Goal: Use online tool/utility: Utilize a website feature to perform a specific function

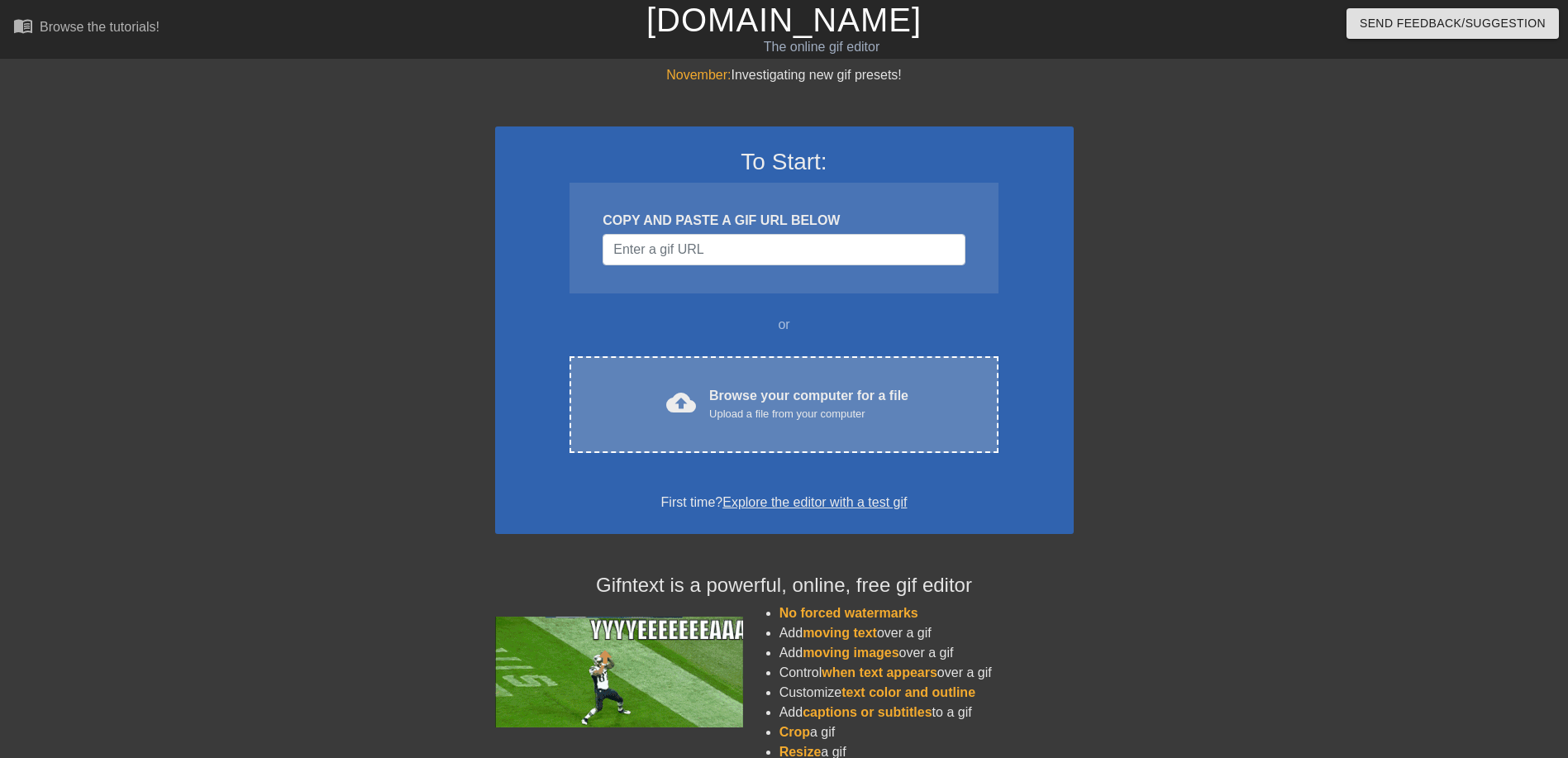
click at [778, 413] on div "Upload a file from your computer" at bounding box center [808, 413] width 199 height 17
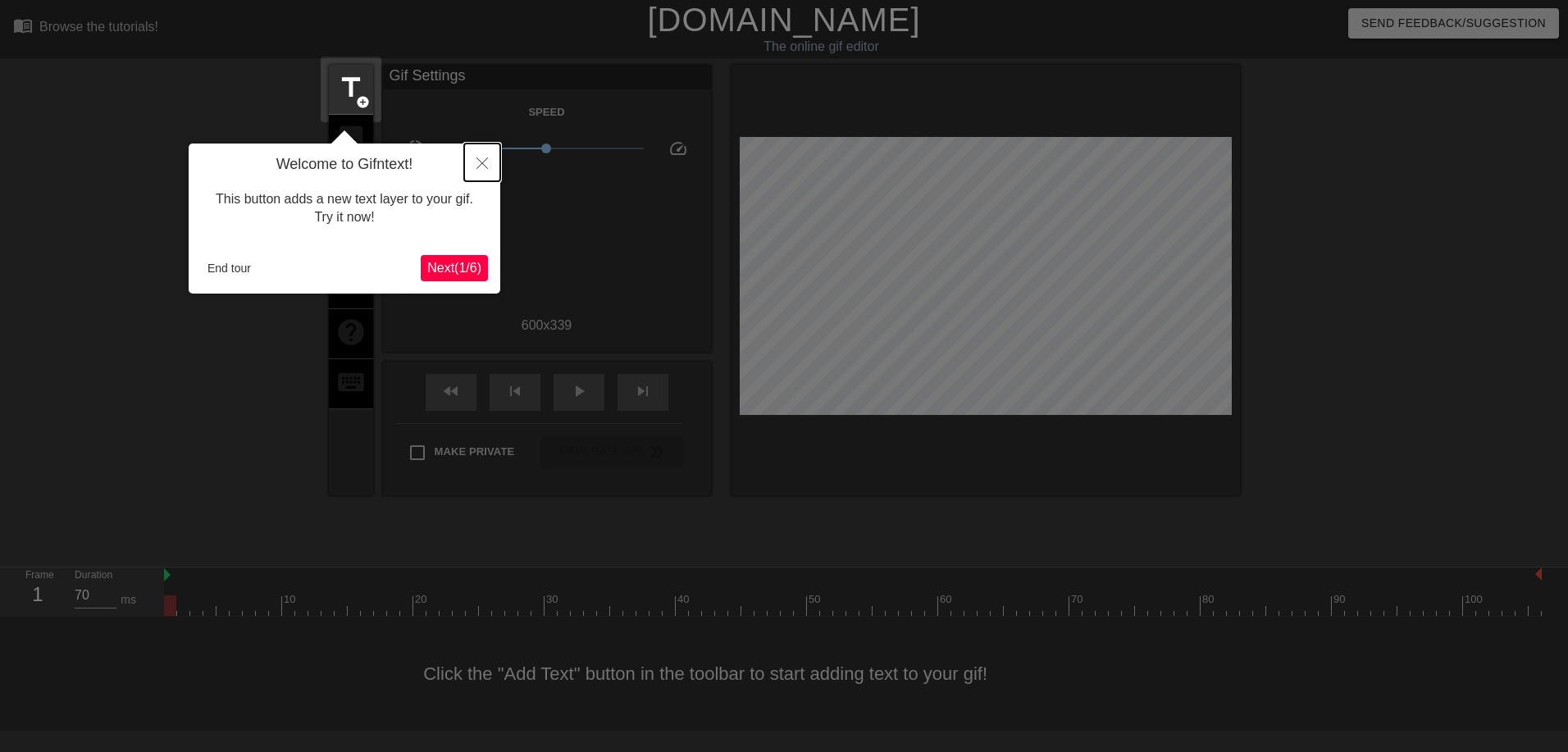
click at [485, 168] on icon "Close" at bounding box center [483, 163] width 12 height 12
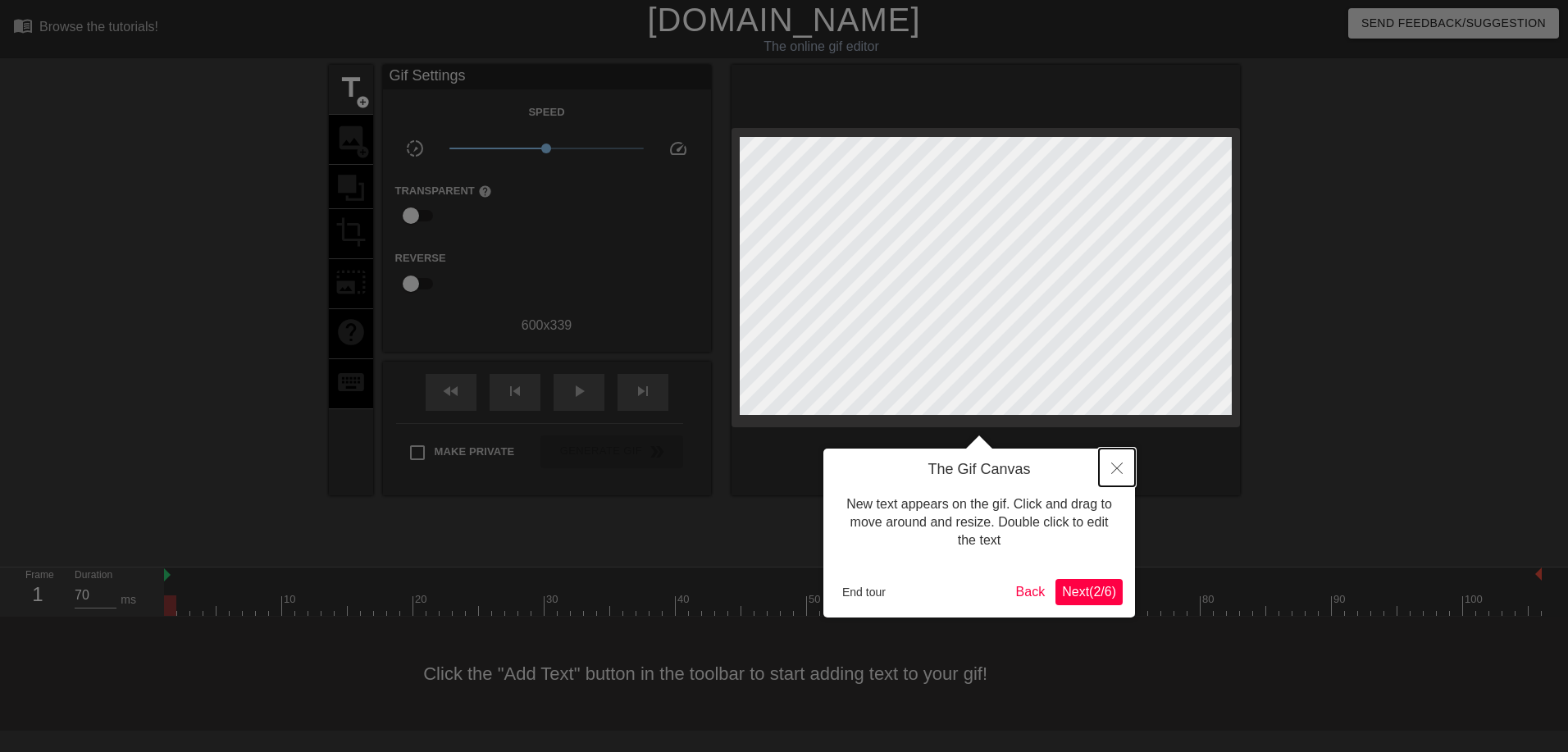
click at [1120, 468] on icon "Close" at bounding box center [1117, 469] width 12 height 12
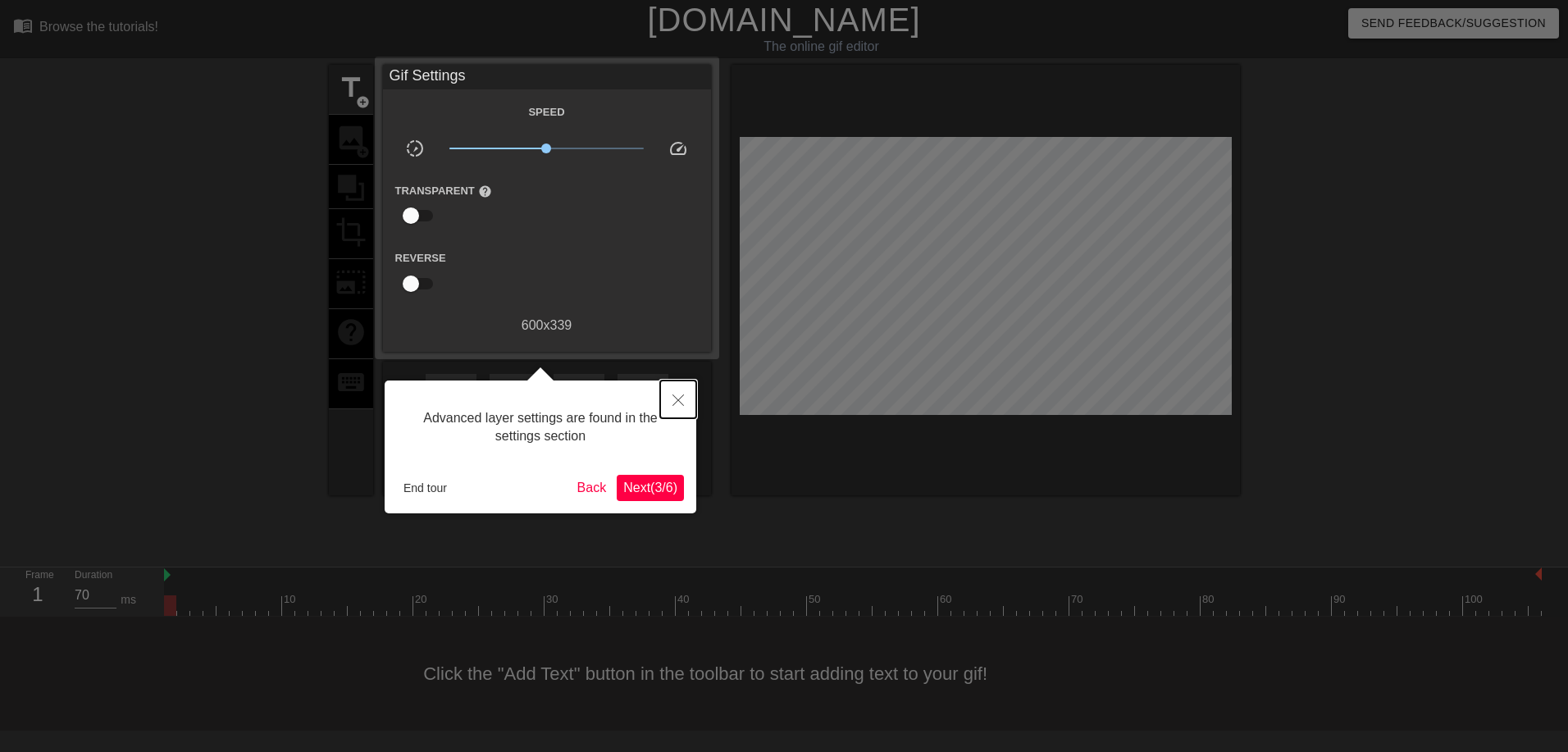
click at [686, 402] on button "Close" at bounding box center [678, 399] width 36 height 38
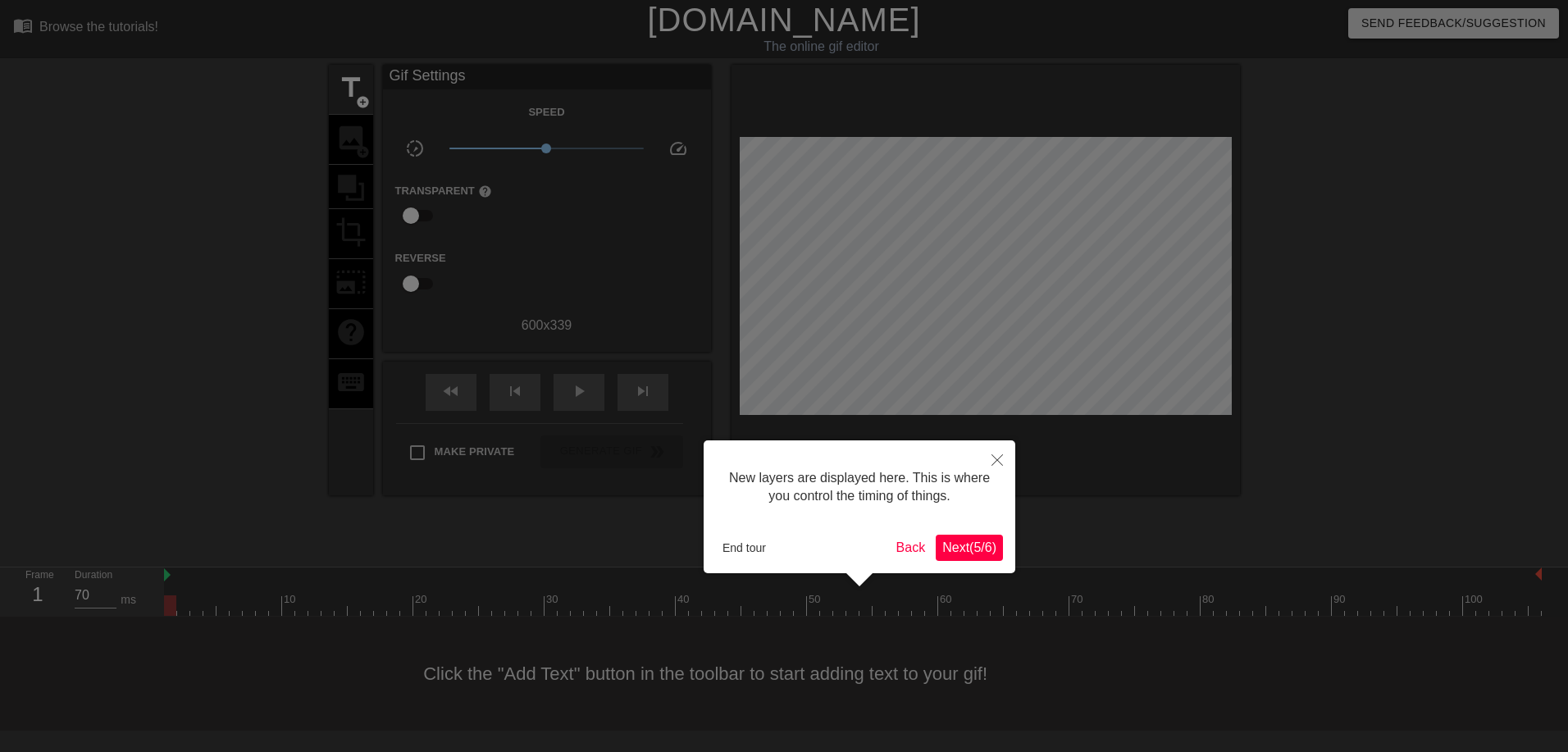
scroll to position [14, 0]
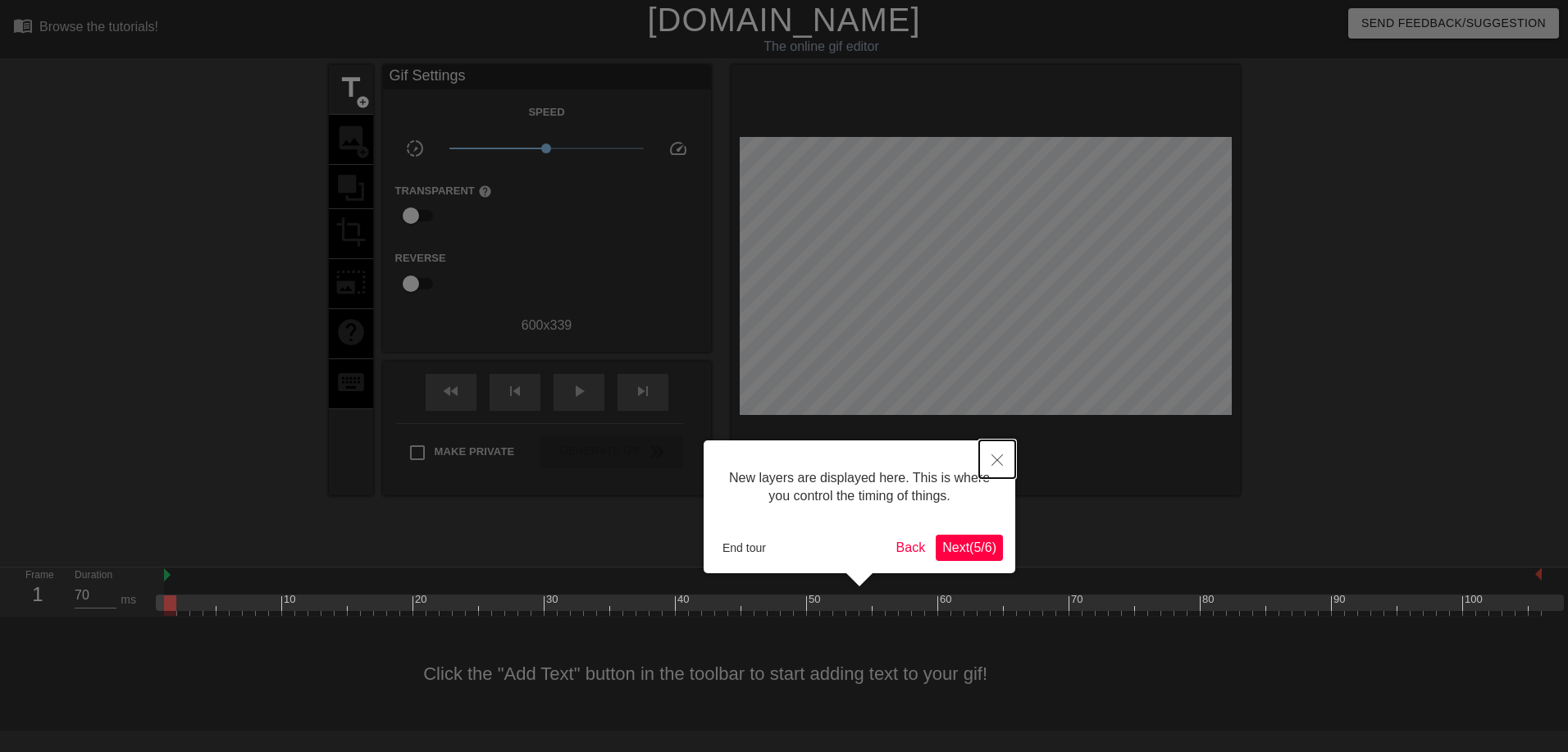
click at [999, 459] on icon "Close" at bounding box center [998, 460] width 12 height 12
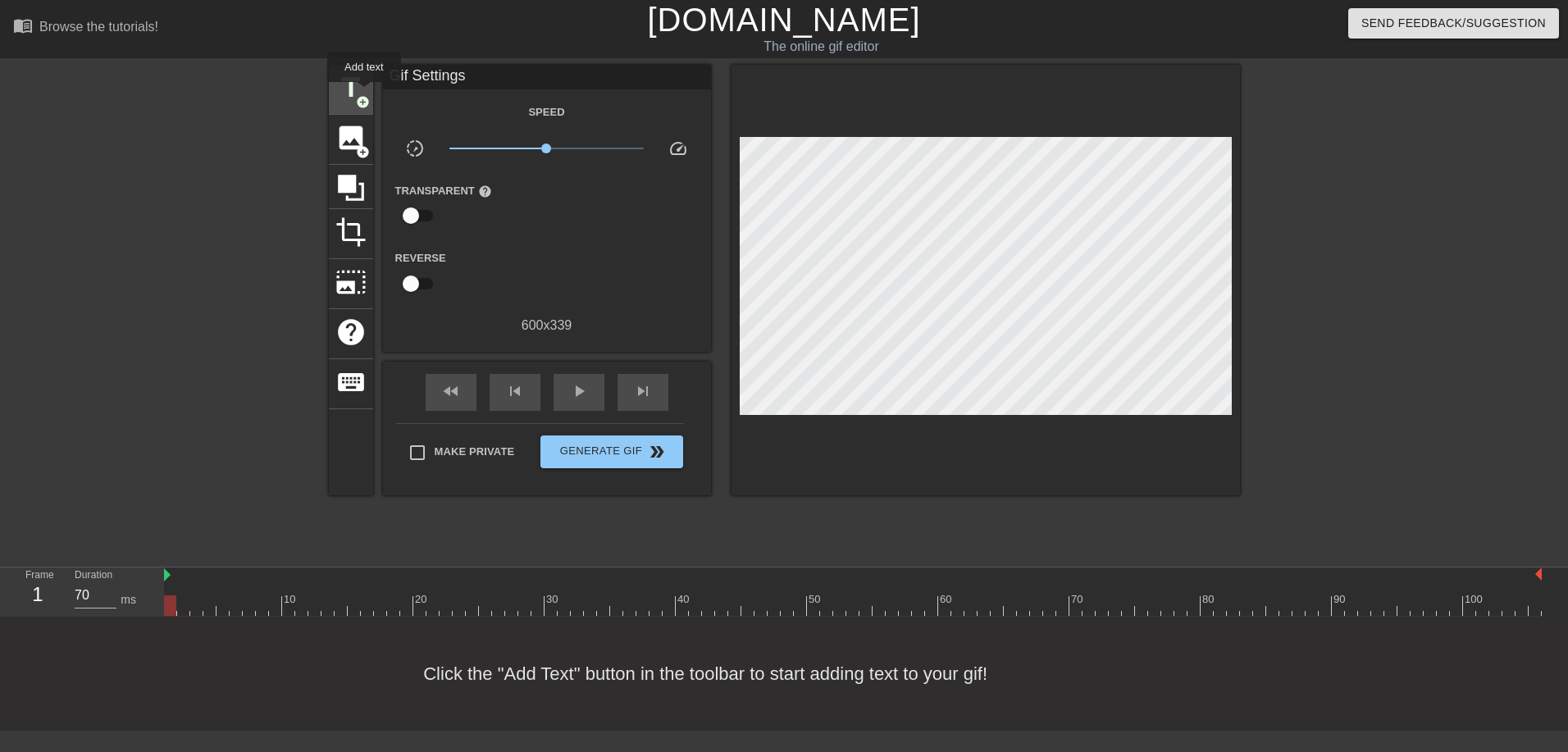
click at [364, 93] on span "title" at bounding box center [350, 87] width 31 height 31
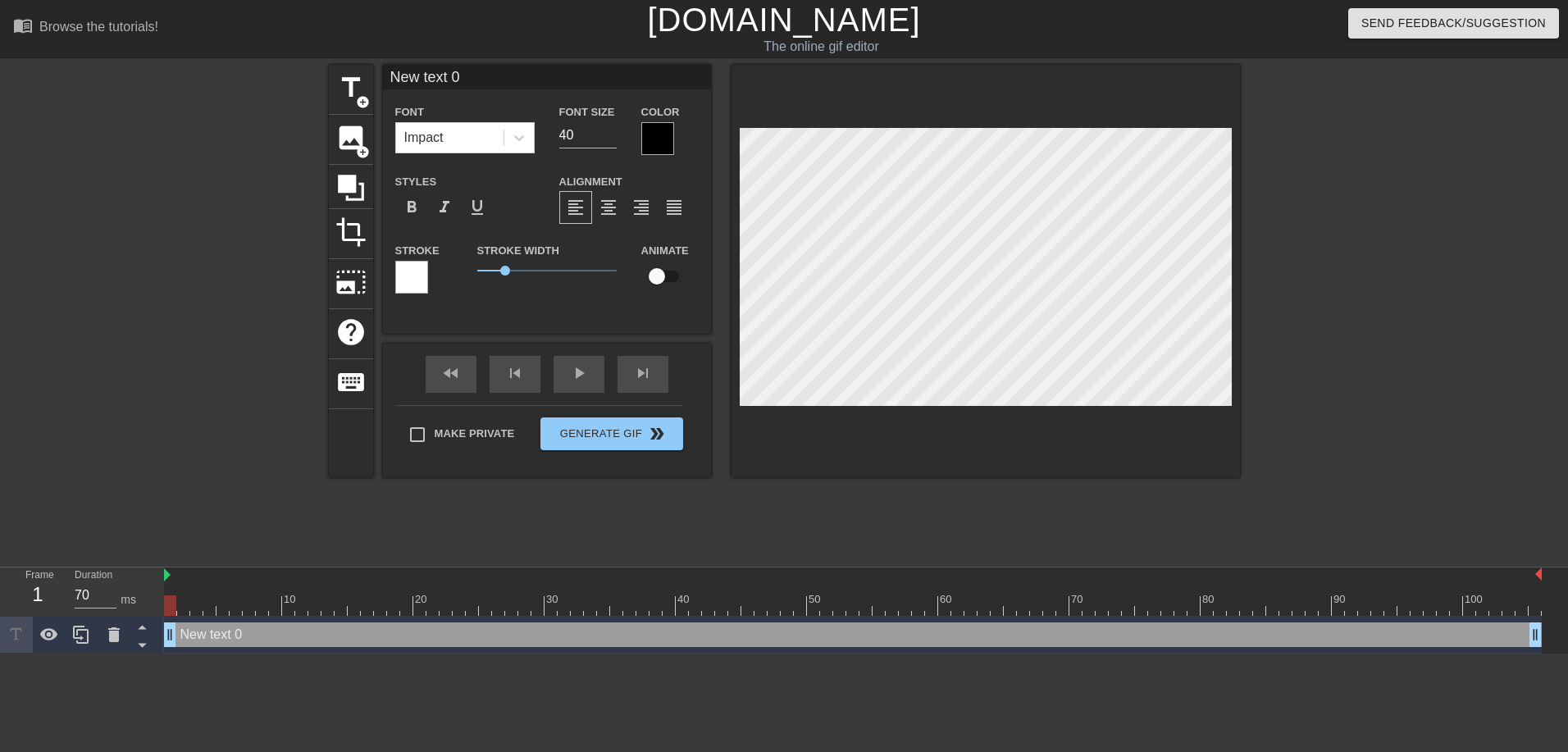
scroll to position [2, 4]
type input "W text 0"
type textarea "W text 0"
type input "Wa text 0"
type textarea "Wa text 0"
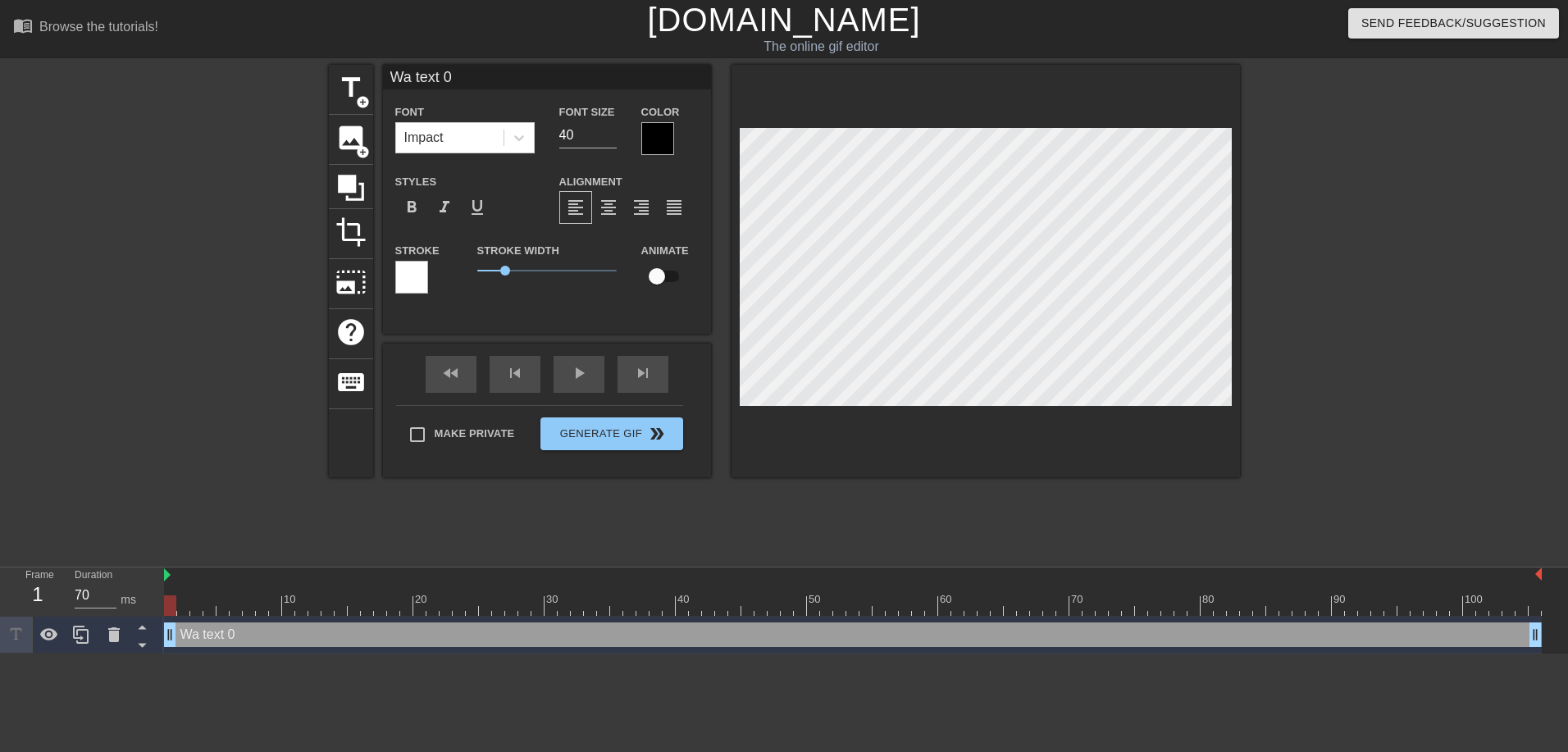
type input "Wai text 0"
type textarea "Wai text 0"
type input "Wait text 0"
type textarea "Wait text 0"
type input "Waiti text 0"
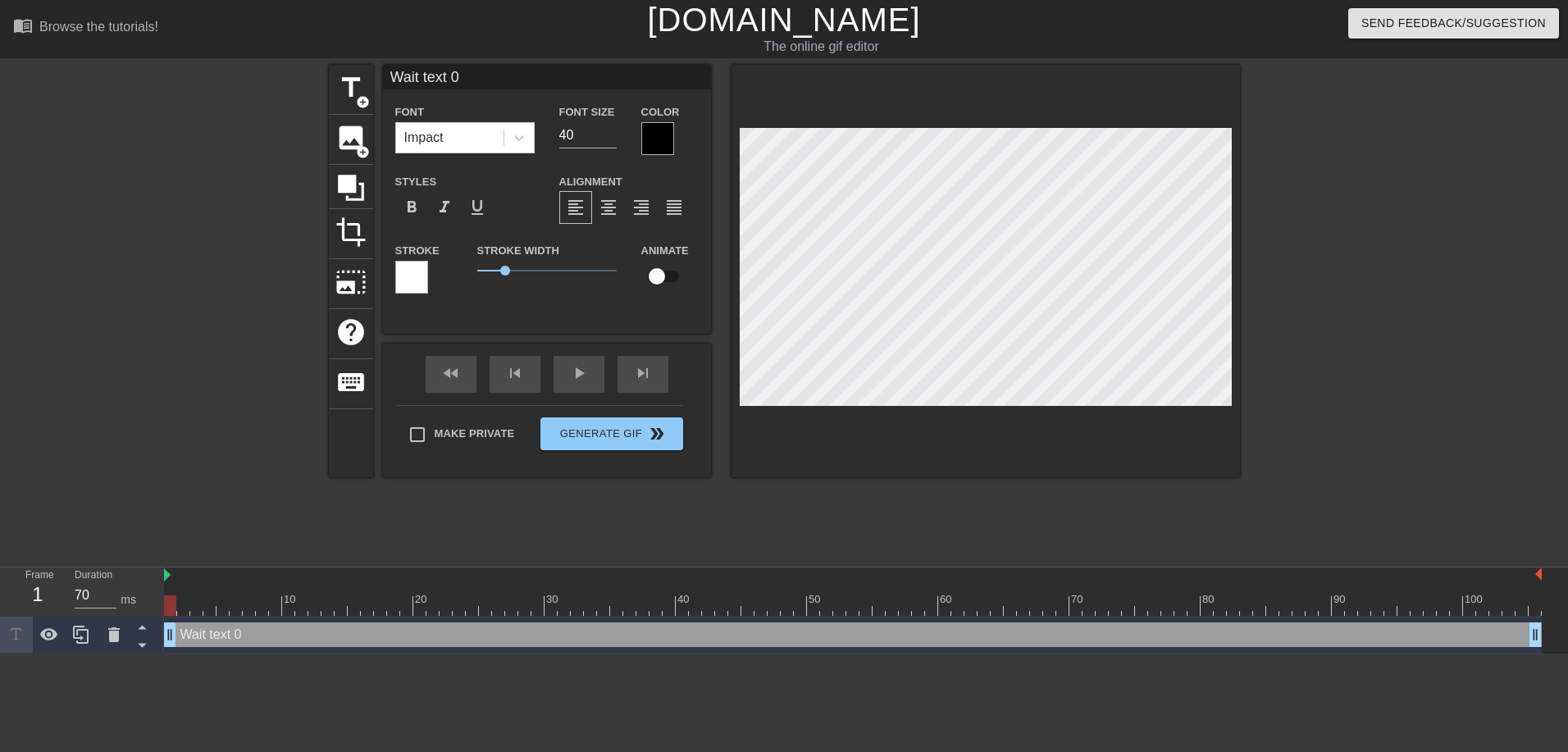
type textarea "Waiti text 0"
type input "Waitin text 0"
type textarea "Waitin text 0"
type input "Waiting text 0"
type textarea "Waiting text 0"
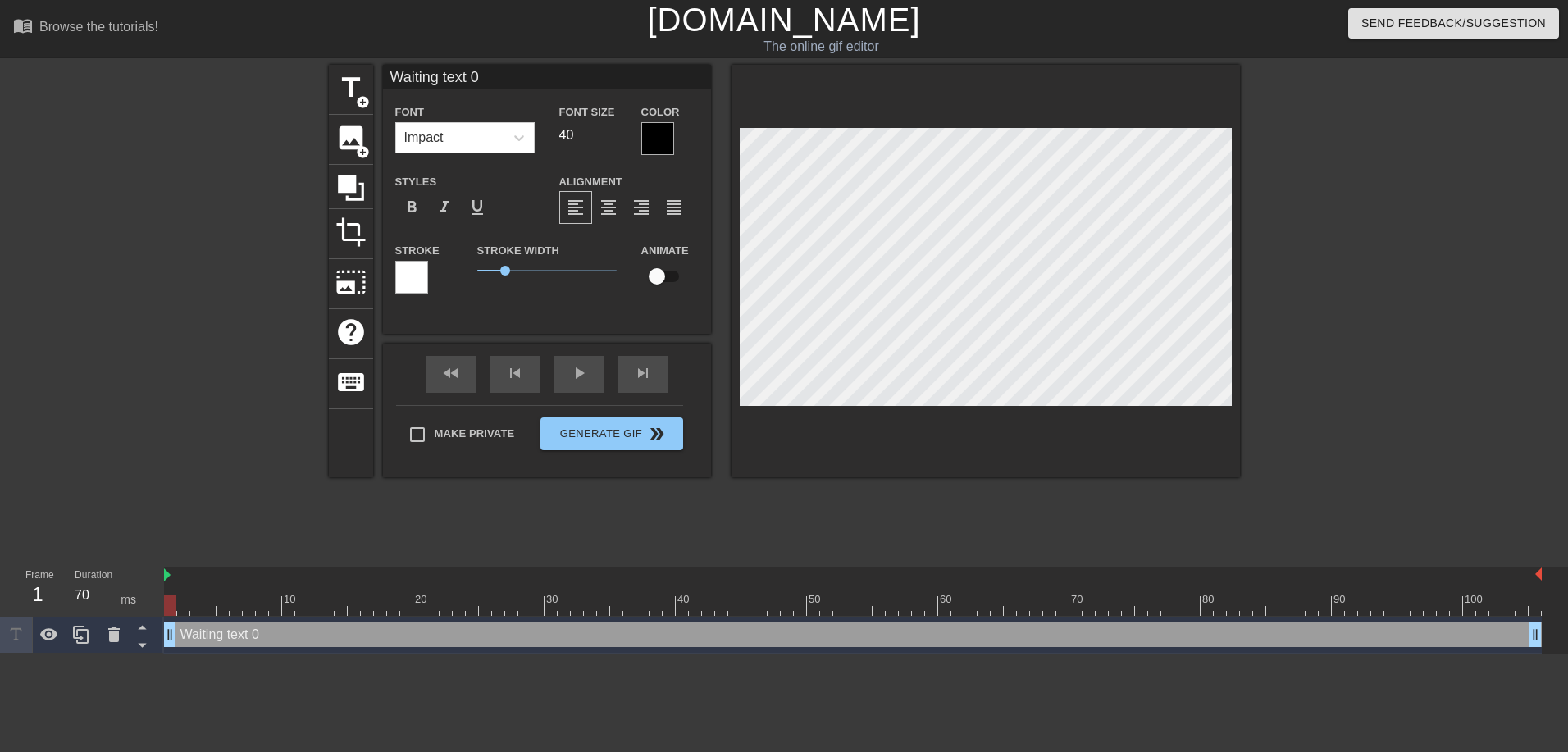
type input "Waiting text 0"
type textarea "Waiting text 0"
type input "Waiting f text 0"
type textarea "Waiting f text 0"
type input "Waiting fo text 0"
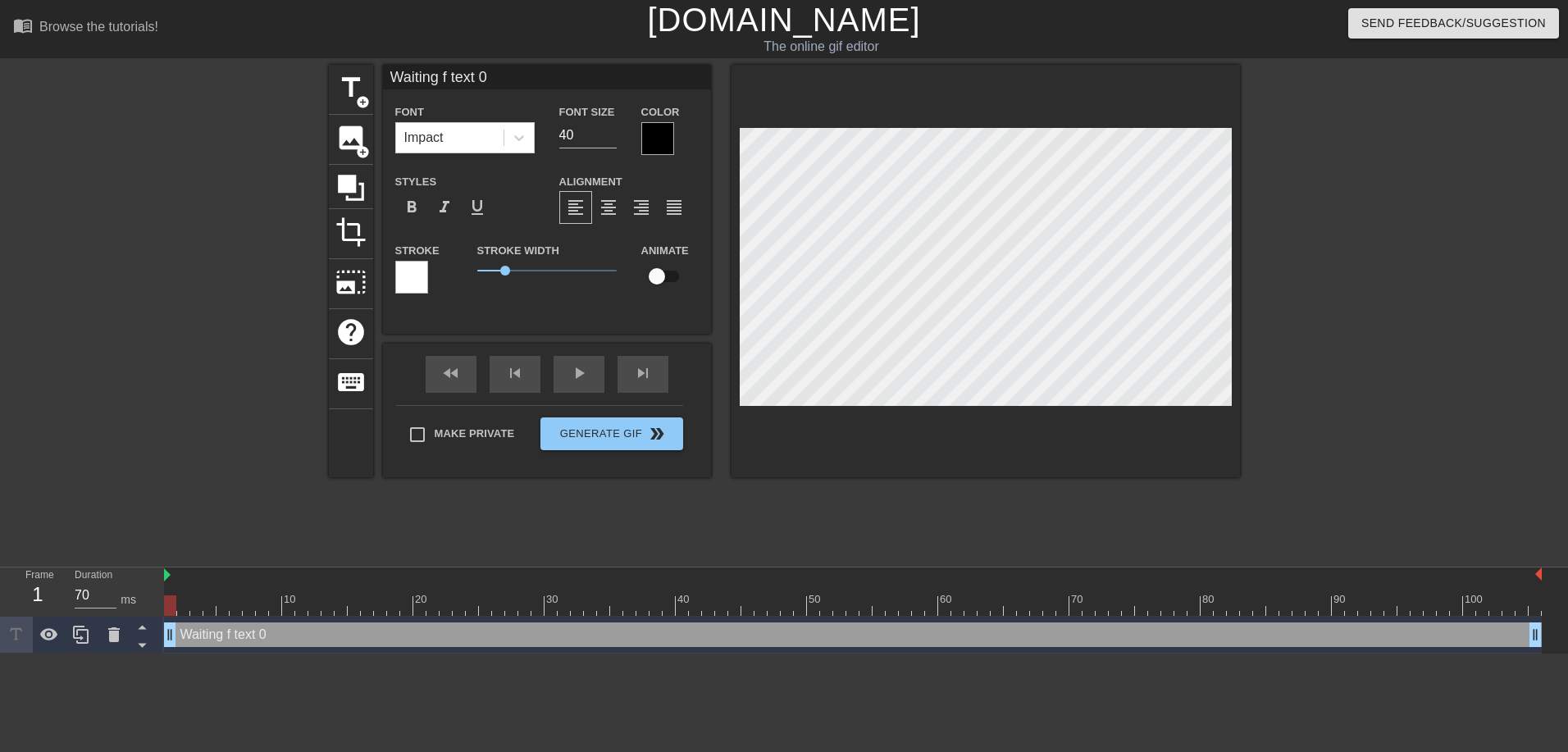
type textarea "Waiting fo text 0"
type input "Waiting for text 0"
type textarea "Waiting for text 0"
type input "Waiting for text 0"
type textarea "Waiting for text 0"
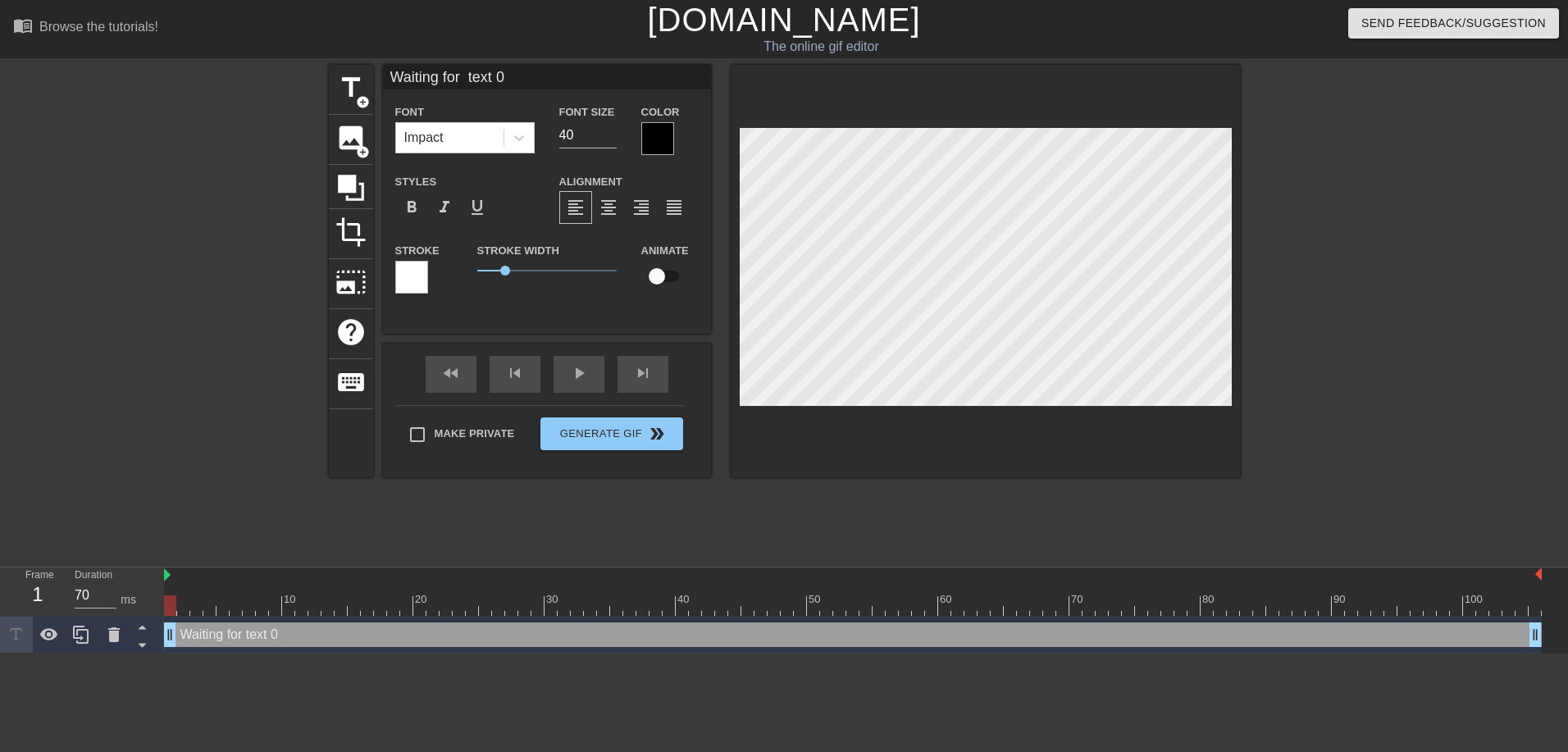
scroll to position [2, 6]
type input "Waiting for C text 0"
type textarea "Waiting for C text 0"
type input "Waiting for CA text 0"
type textarea "Waiting for CAN text 0"
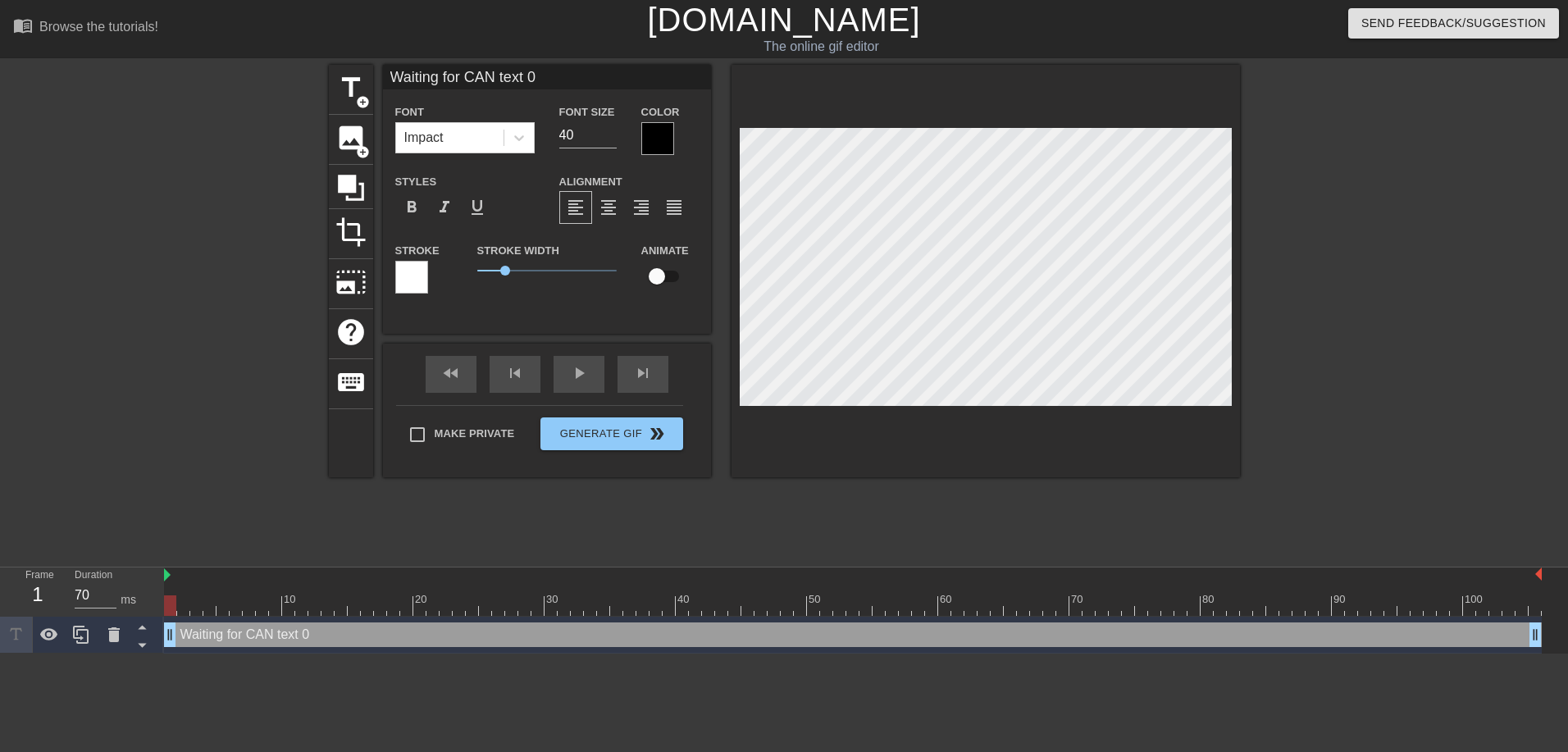
scroll to position [2, 7]
type input "Waiting for CAN text 0"
type textarea "Waiting for CAN text 0"
type input "Waiting for CAN 1 text 0"
type textarea "Waiting for CAN 1 text 0"
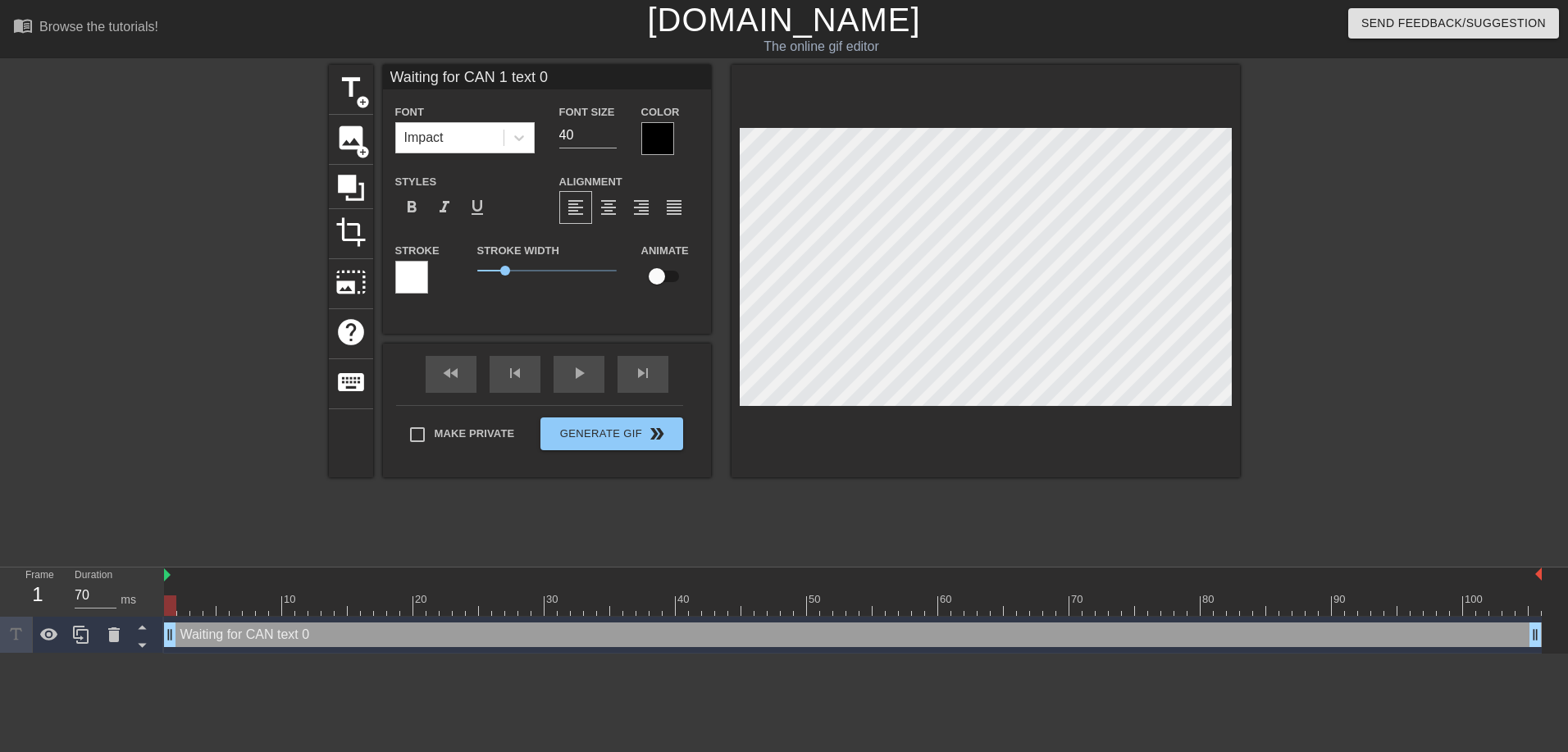
scroll to position [2, 8]
type input "Waiting for CAN 1X text 0"
type textarea "Waiting for CAN 1X text 0"
type input "Waiting for CAN 1X5 text 0"
type textarea "Waiting for CAN 1X5 text 0"
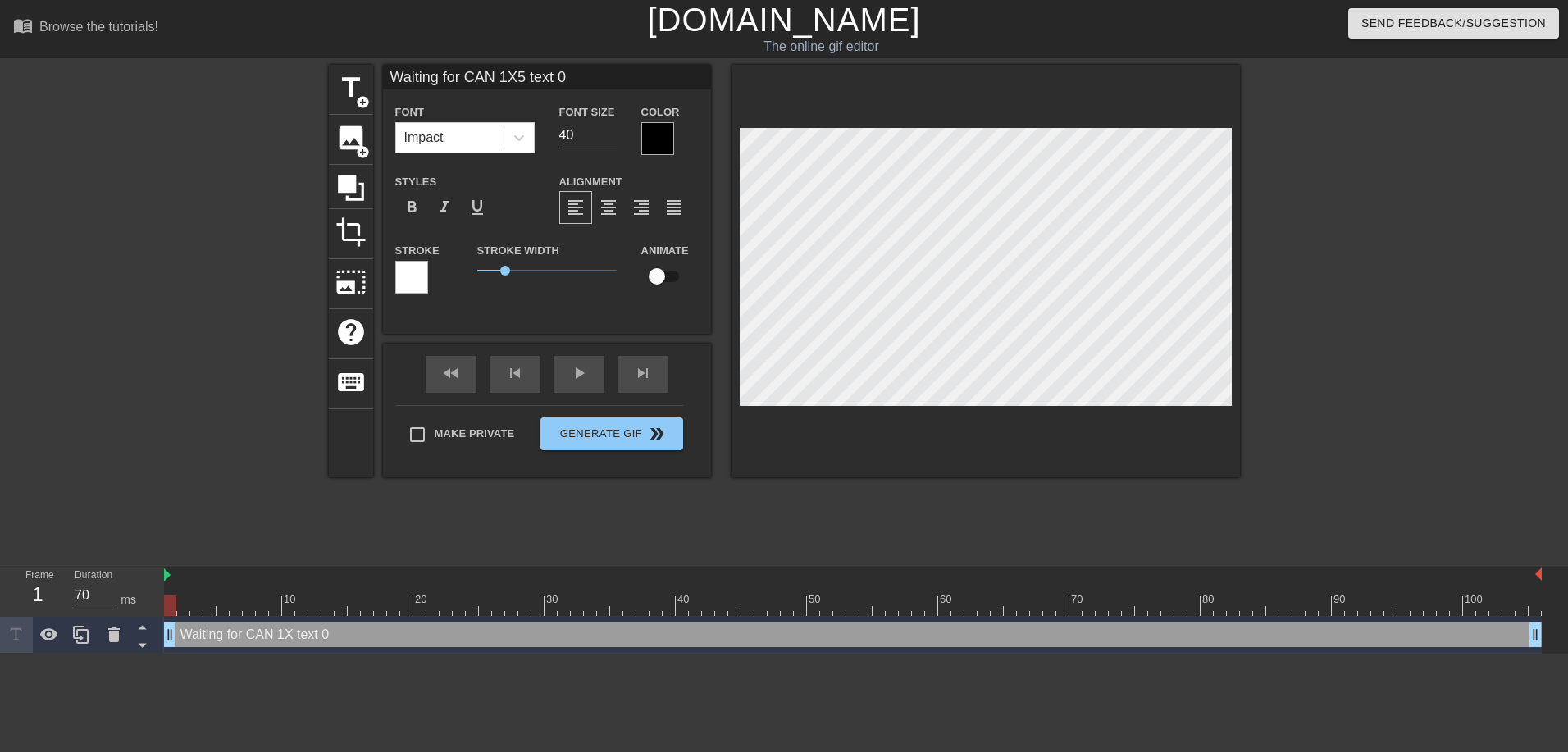
type input "Waiting for CAN 1X50 text 0"
type textarea "Waiting for CAN 1X50 text 0"
type input "Waiting for CAN 1X50_ text 0"
type textarea "Waiting for CAN 1X50_ text 0"
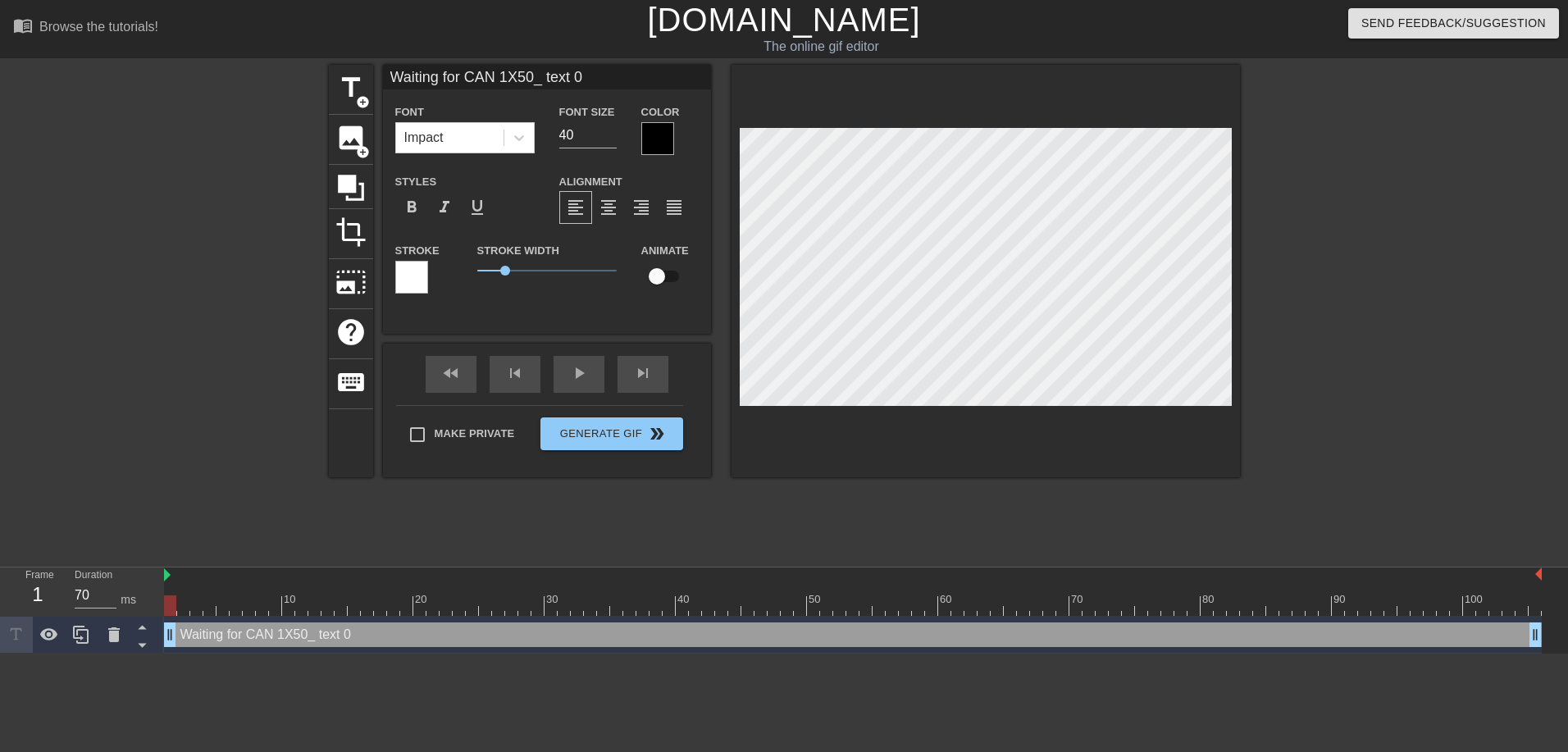
type input "Waiting for CAN 1X50_1 text 0"
type textarea "Waiting for CAN 1X50_1 text 0"
type input "Waiting for CAN 1X50_12 text 0"
type textarea "Waiting for CAN 1X50_12 text 0"
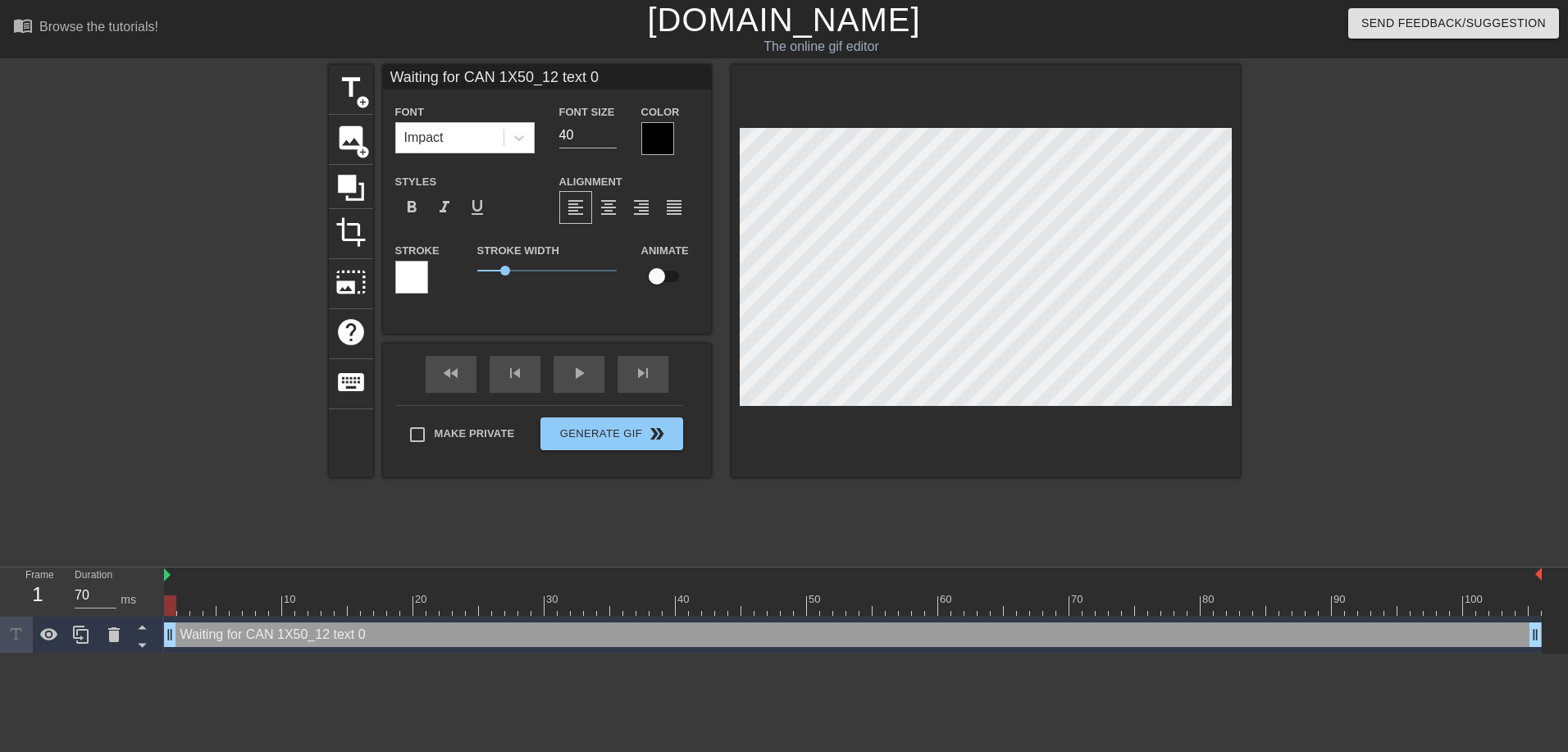
type input "Waiting for CAN 1X50_12text 0"
type textarea "Waiting for CAN 1X50_12text 0"
type input "Waiting for CAN 1X50_12ext 0"
type textarea "Waiting for CAN 1X50_12ext 0"
type input "Waiting for CAN 1X50_12xt 0"
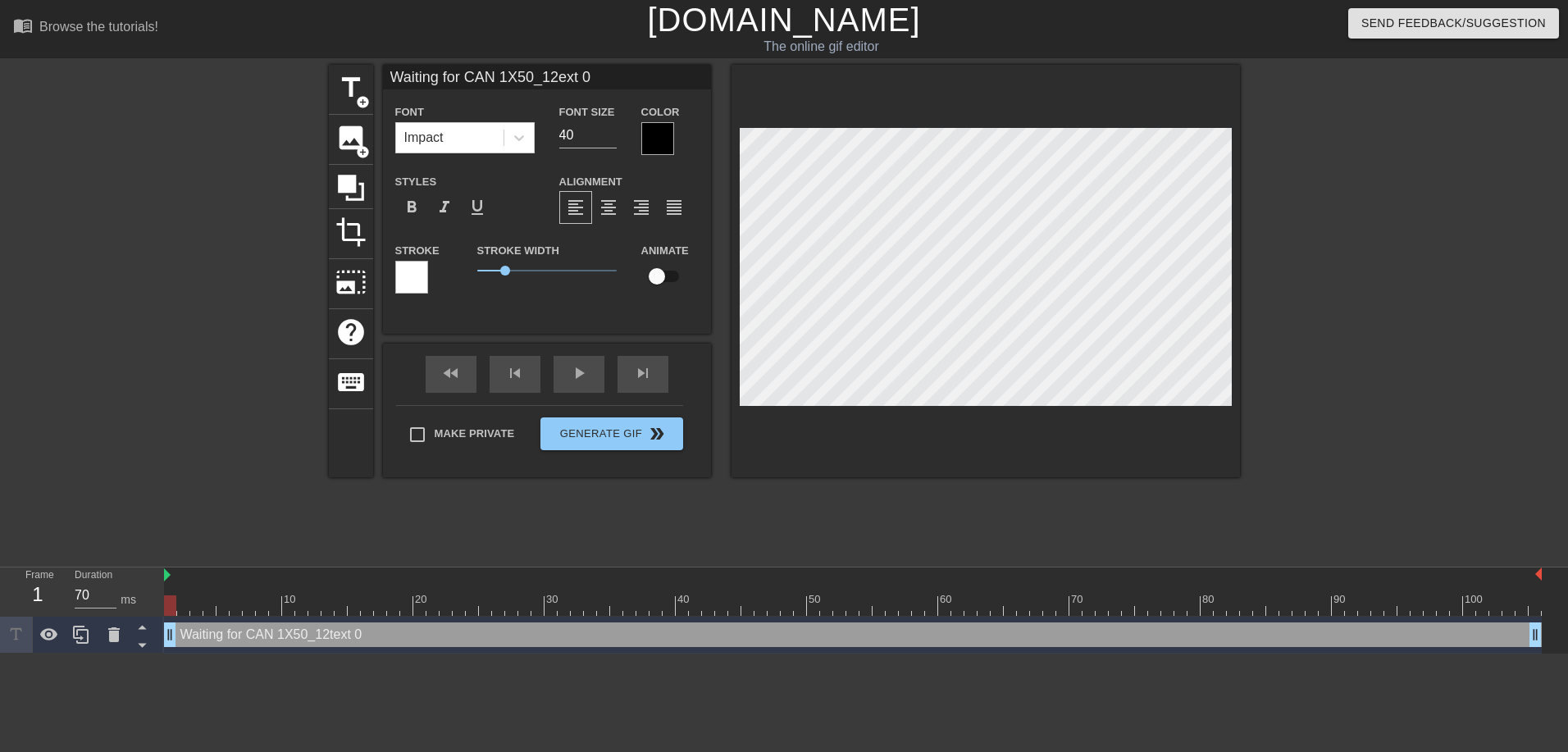
type textarea "Waiting for CAN 1X50_12xt 0"
type input "Waiting for CAN 1X50_12t 0"
type textarea "Waiting for CAN 1X50_12t 0"
type input "Waiting for CAN 1X50_12 0"
type textarea "Waiting for CAN 1X50_12 0"
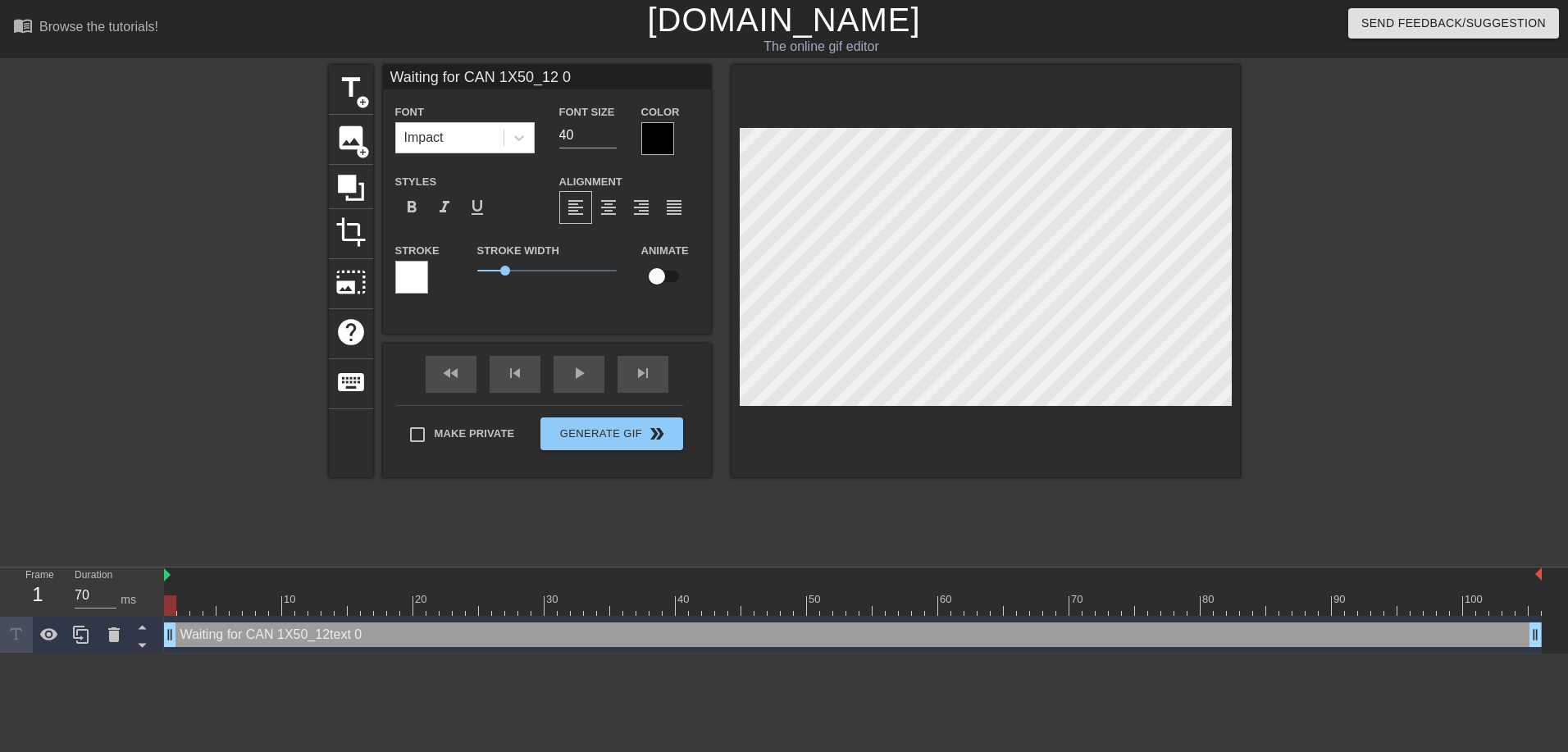
type input "Waiting for CAN 1X50_120"
type textarea "Waiting for CAN 1X50_120"
type input "Waiting for CAN 1X50_12"
type textarea "Waiting for CAN 1X50_12"
type input "Waiting for CAN 1X50_1"
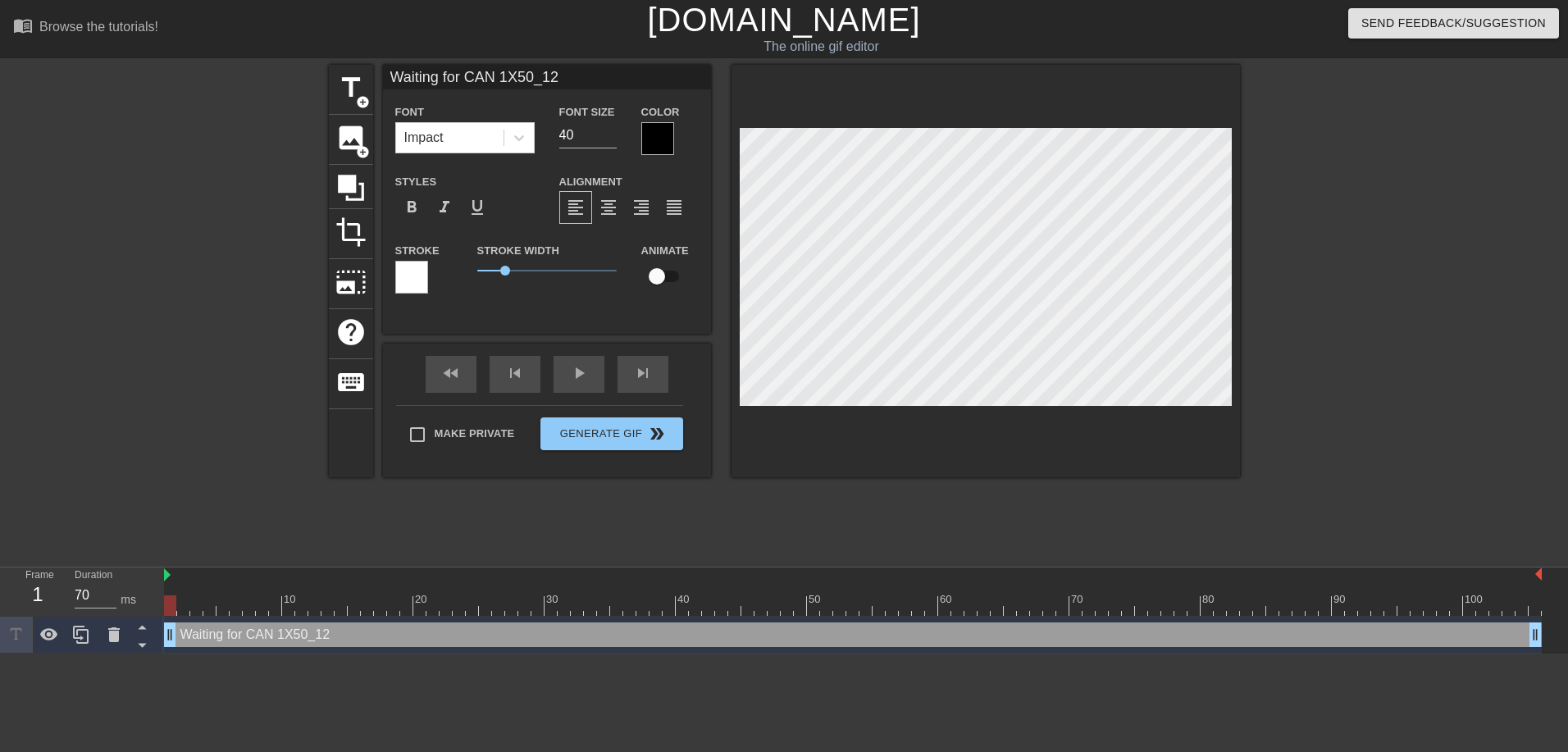
type textarea "Waiting for CAN 1X50_1"
type input "Waiting for CAN 1X50_12"
type textarea "Waiting for CAN 1X50_12"
type input "Waiting for CAN 1X5012"
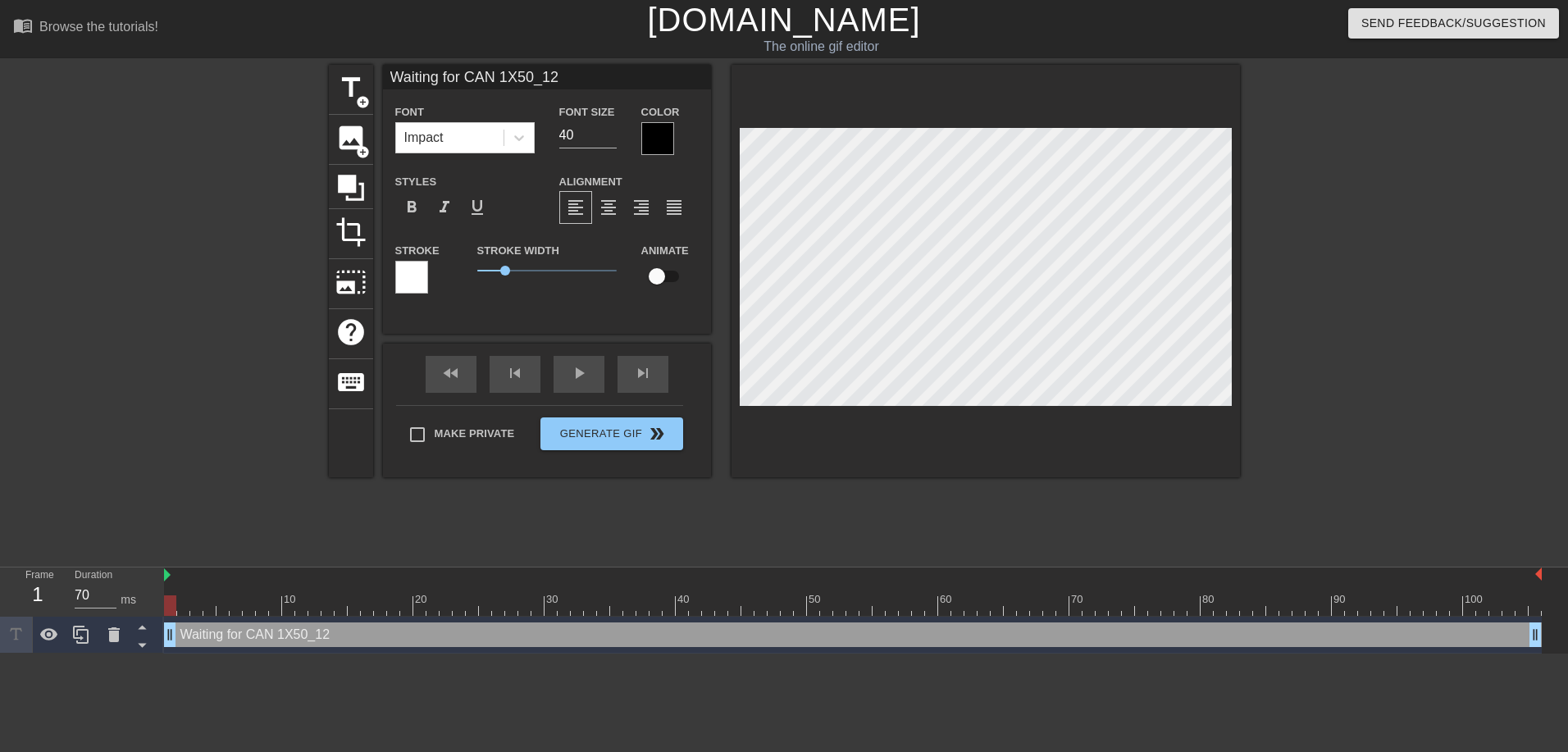
type textarea "Waiting for CAN 1X5012"
type input "Waiting for CAN 1X50v12"
type textarea "Waiting for CAN 1X50v12"
type input ".Waiting for CAN 1X50v12"
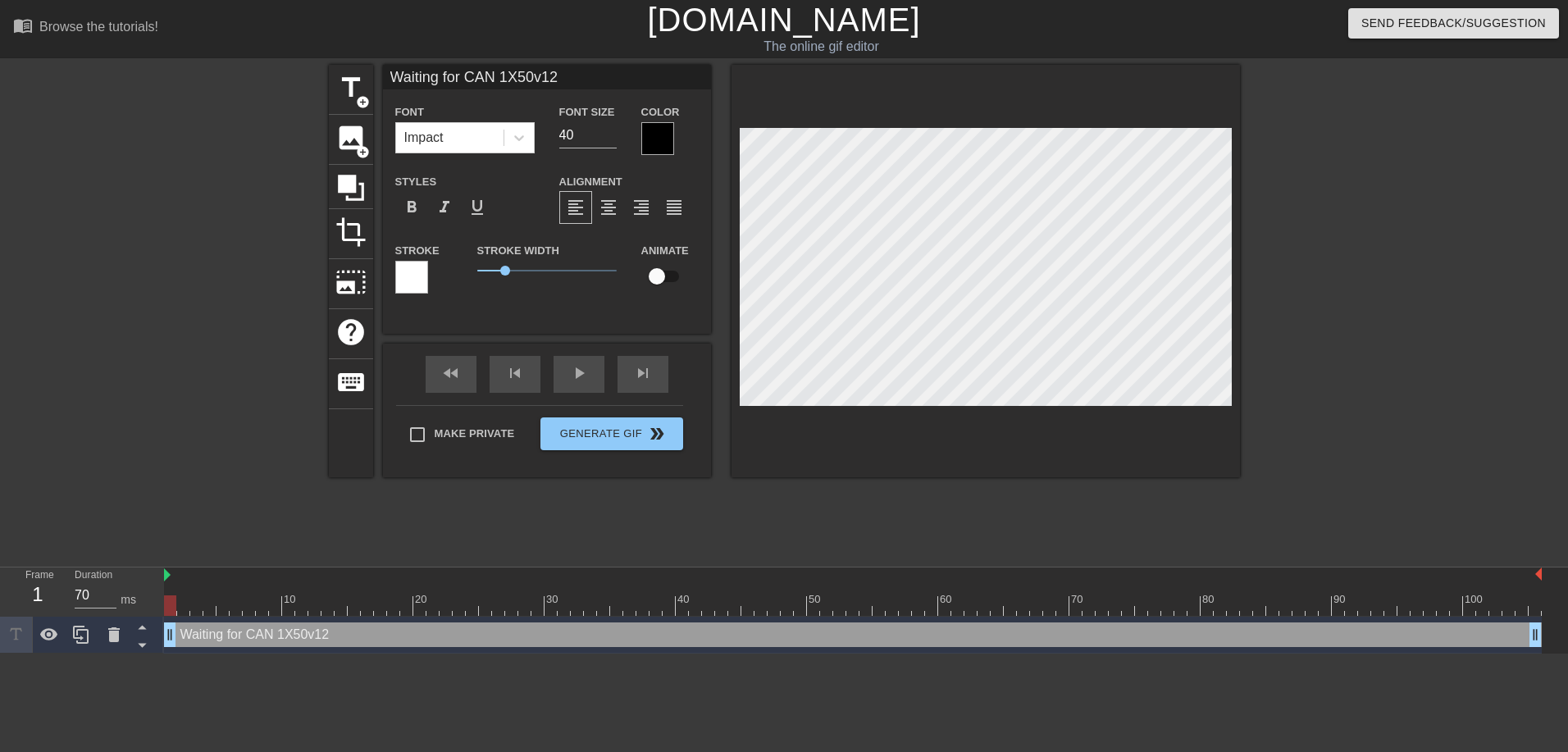
type textarea ".Waiting for CAN 1X50v12"
type input "..Waiting for CAN 1X50v12"
type textarea "..Waiting for CAN 1X50v12"
type input "...Waiting for CAN 1X50v12"
type textarea "...Waiting for CAN 1X50v12"
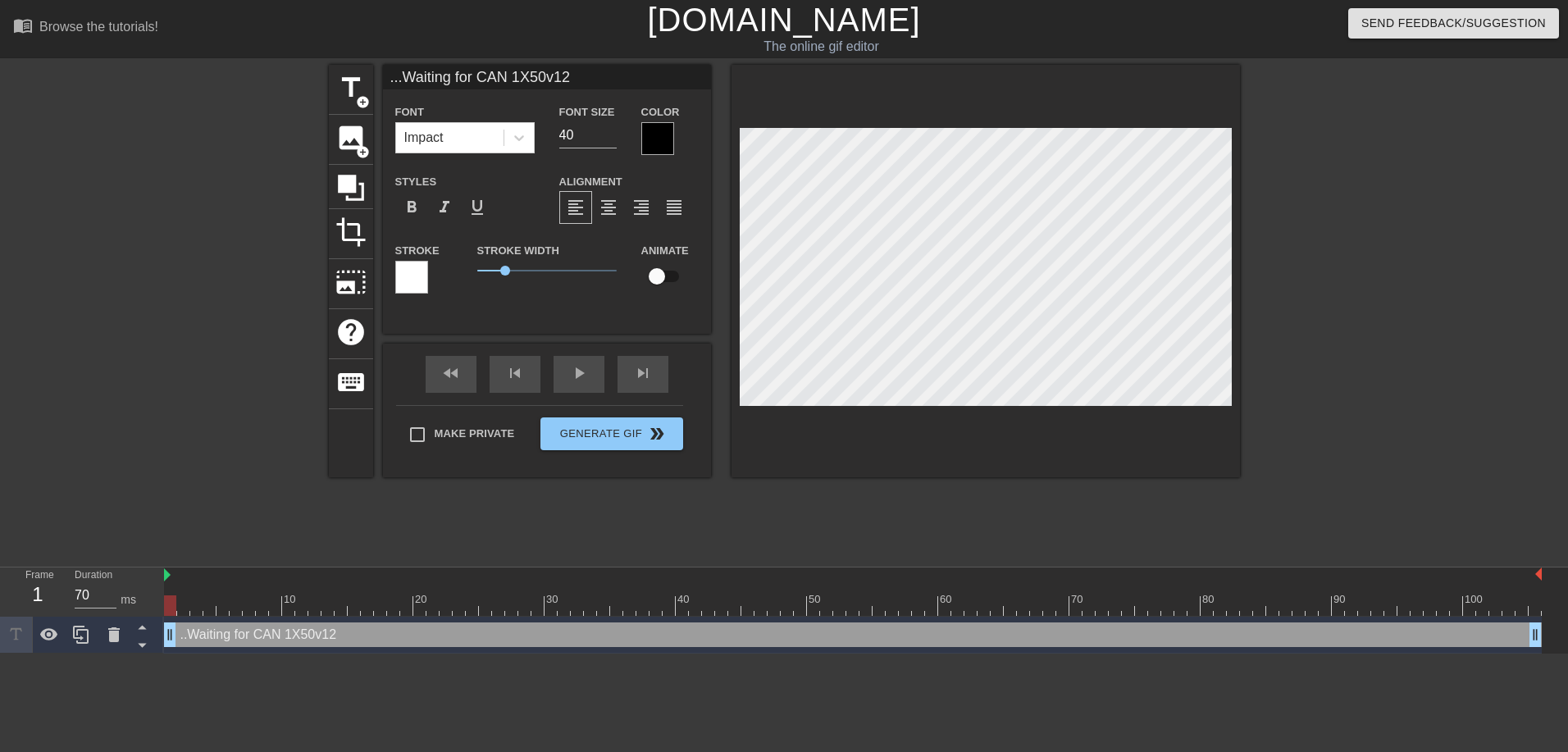
type input "...MWaiting for CAN 1X50v12"
type textarea "...MWaiting for CAN 1X50v12"
type input "...MeWaiting for CAN 1X50v12"
type textarea "...MeWaiting for CAN 1X50v12"
type input "...Meaiting for CAN 1X50v12"
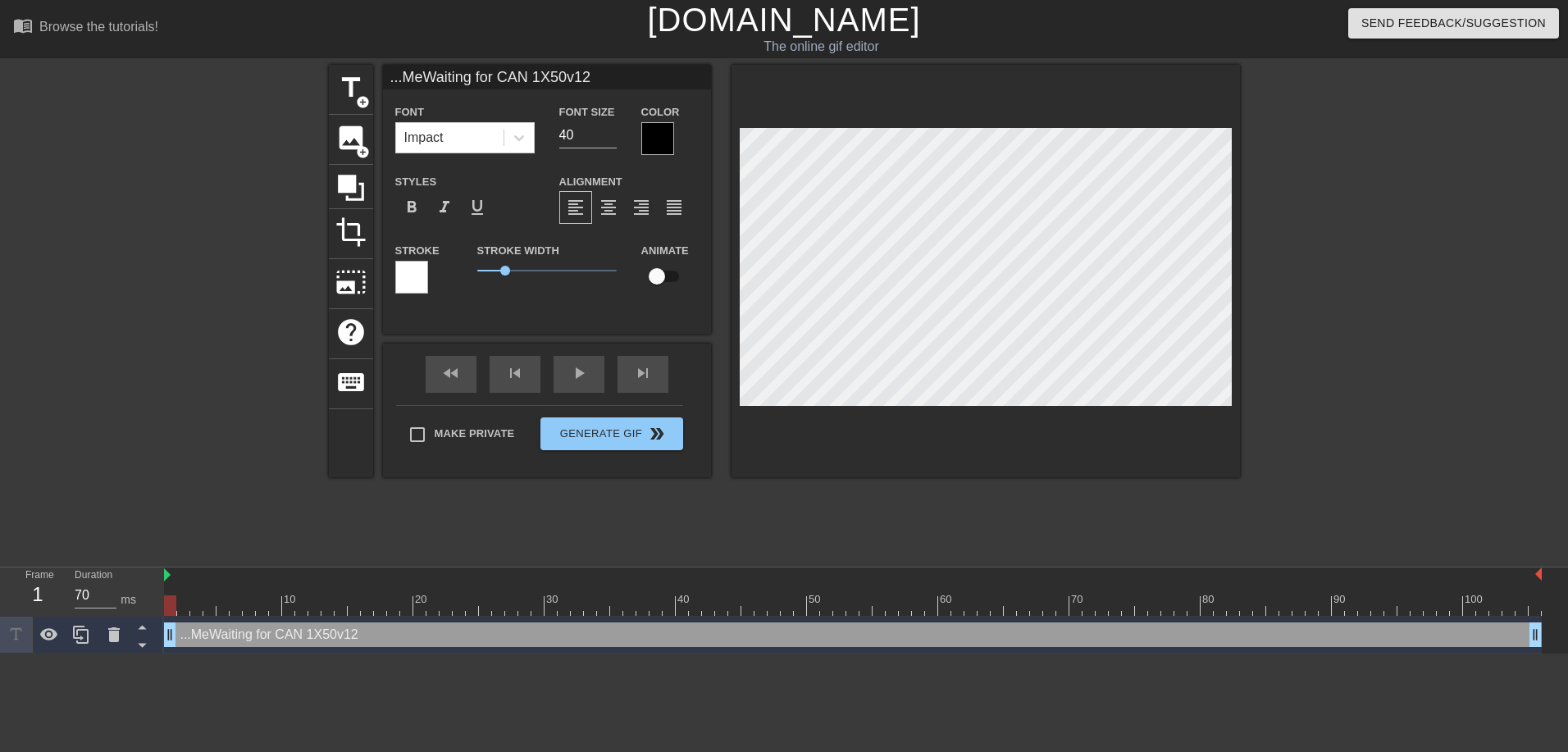
type textarea "...Meaiting for CAN 1X50v12"
type input "...Me aiting for CAN 1X50v12"
type textarea "...Me aiting for CAN 1X50v12"
type input "...Me waiting for CAN 1X50v12"
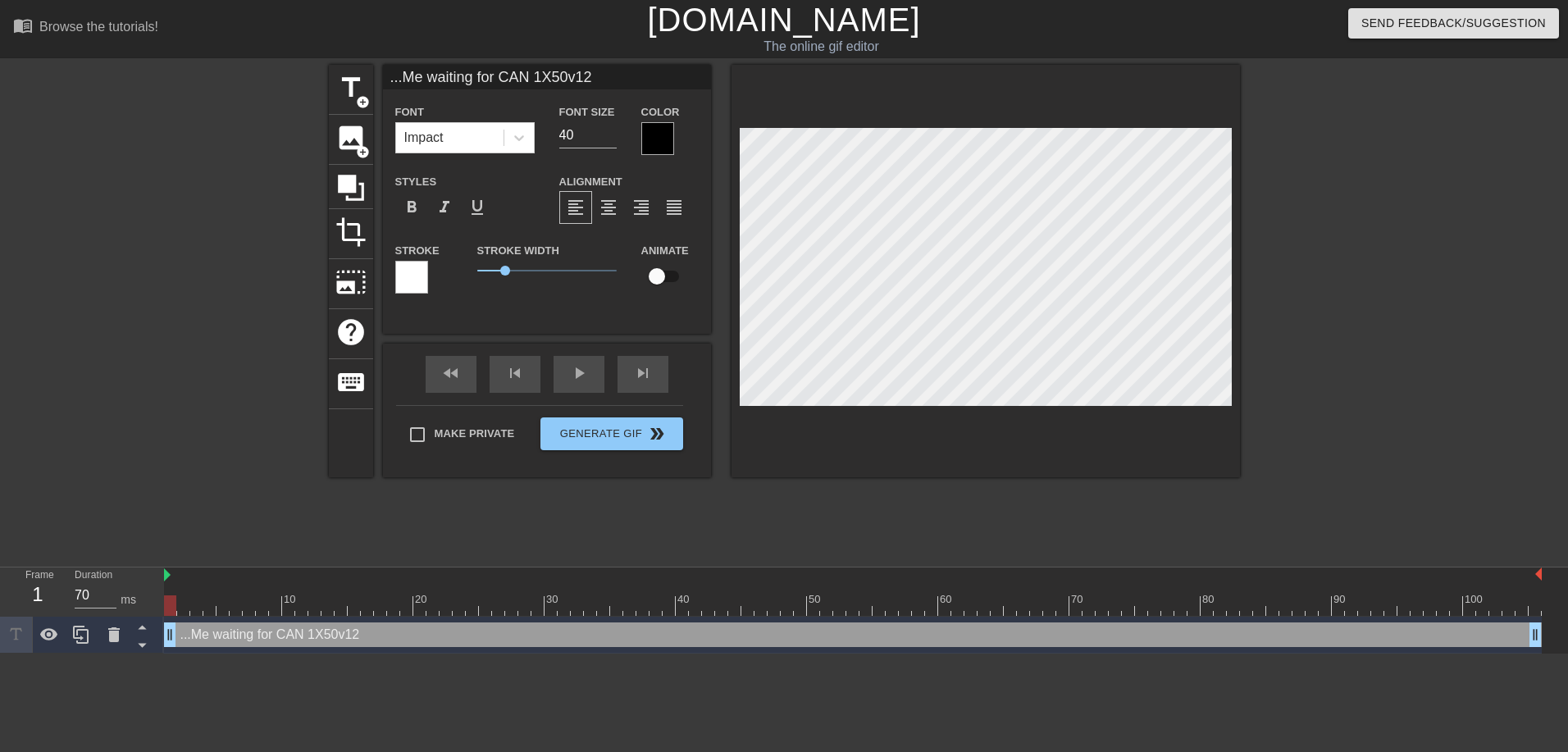
type textarea "...Me waiting for CAN 1X50v12"
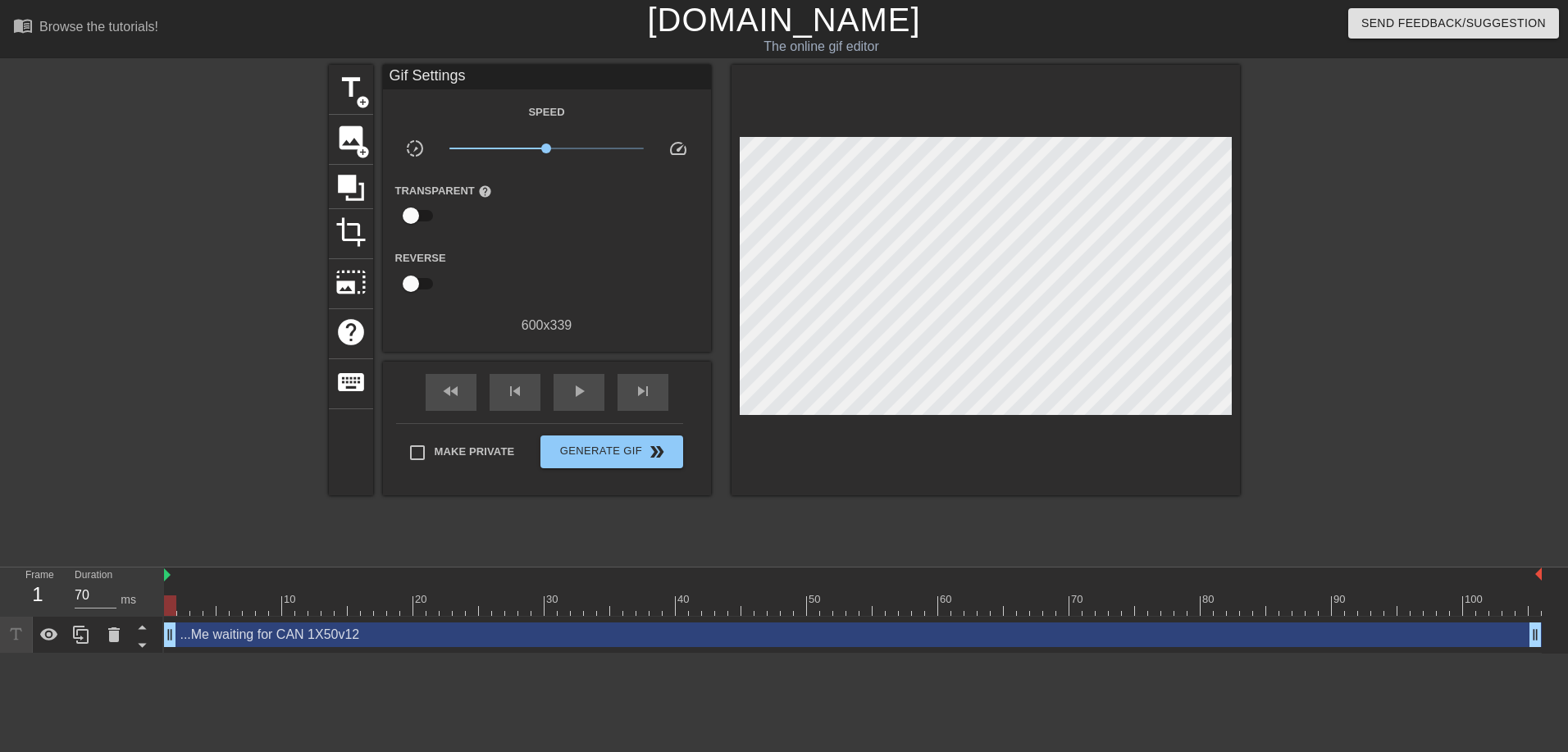
click at [1258, 190] on div "title add_circle image add_circle crop photo_size_select_large help keyboard Gi…" at bounding box center [784, 310] width 1568 height 492
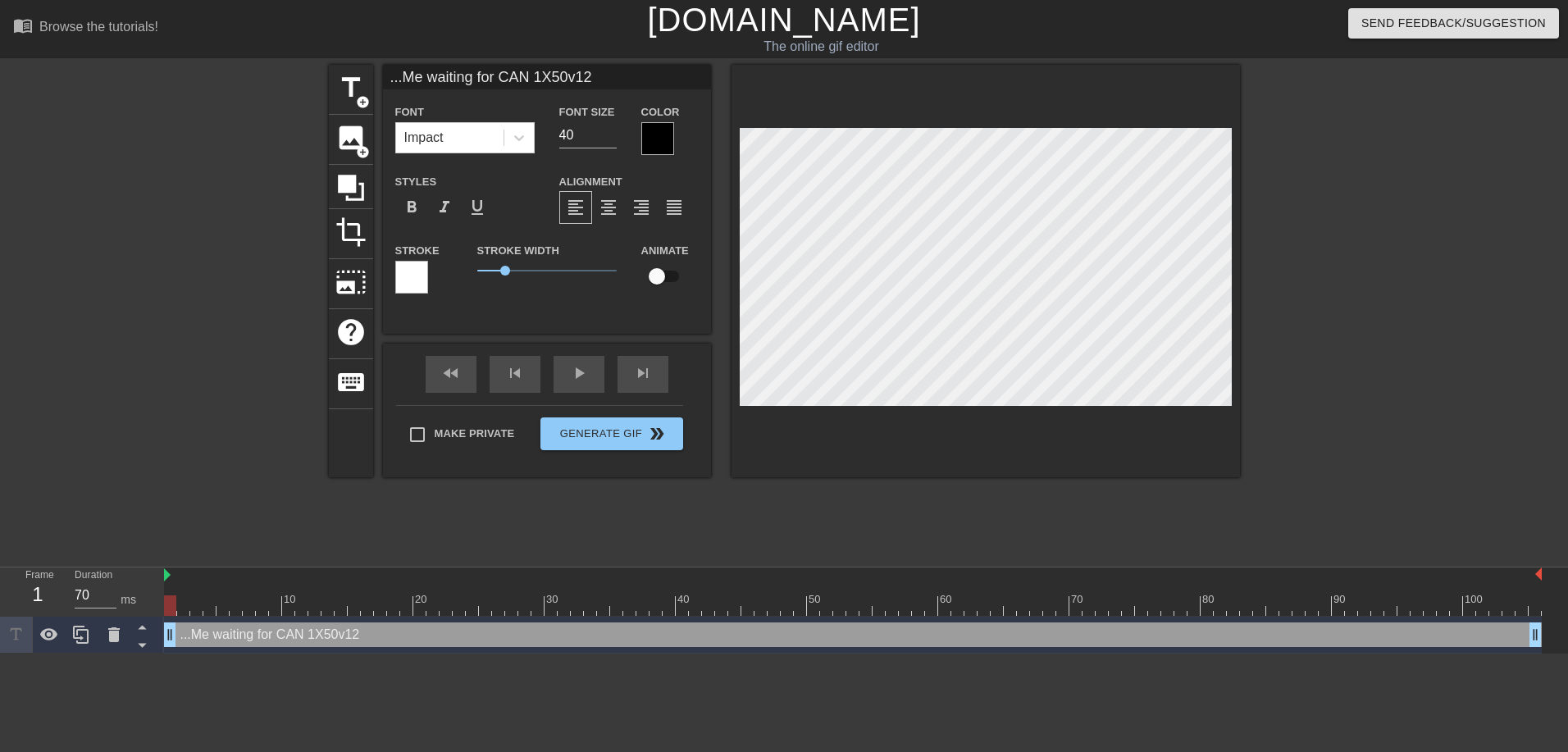
scroll to position [2, 2]
type input "...e waiting for CAN 1X50v12"
type textarea "...e waiting for CAN 1X50v12"
type input "...me waiting for CAN 1X50v12"
type textarea "...me waiting for CAN 1X50v12"
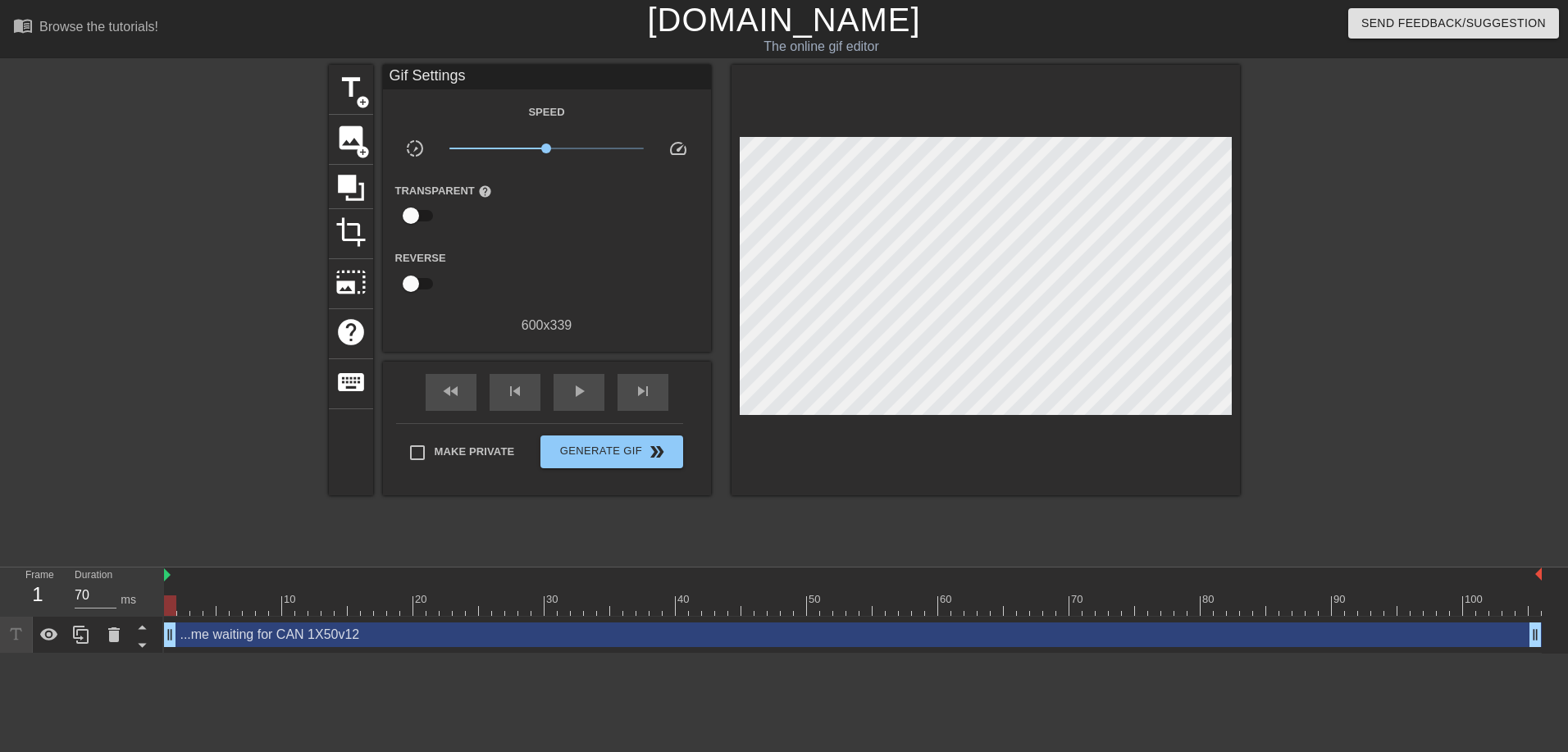
click at [1437, 347] on div at bounding box center [1383, 310] width 246 height 492
click at [647, 445] on span "double_arrow" at bounding box center [657, 452] width 20 height 20
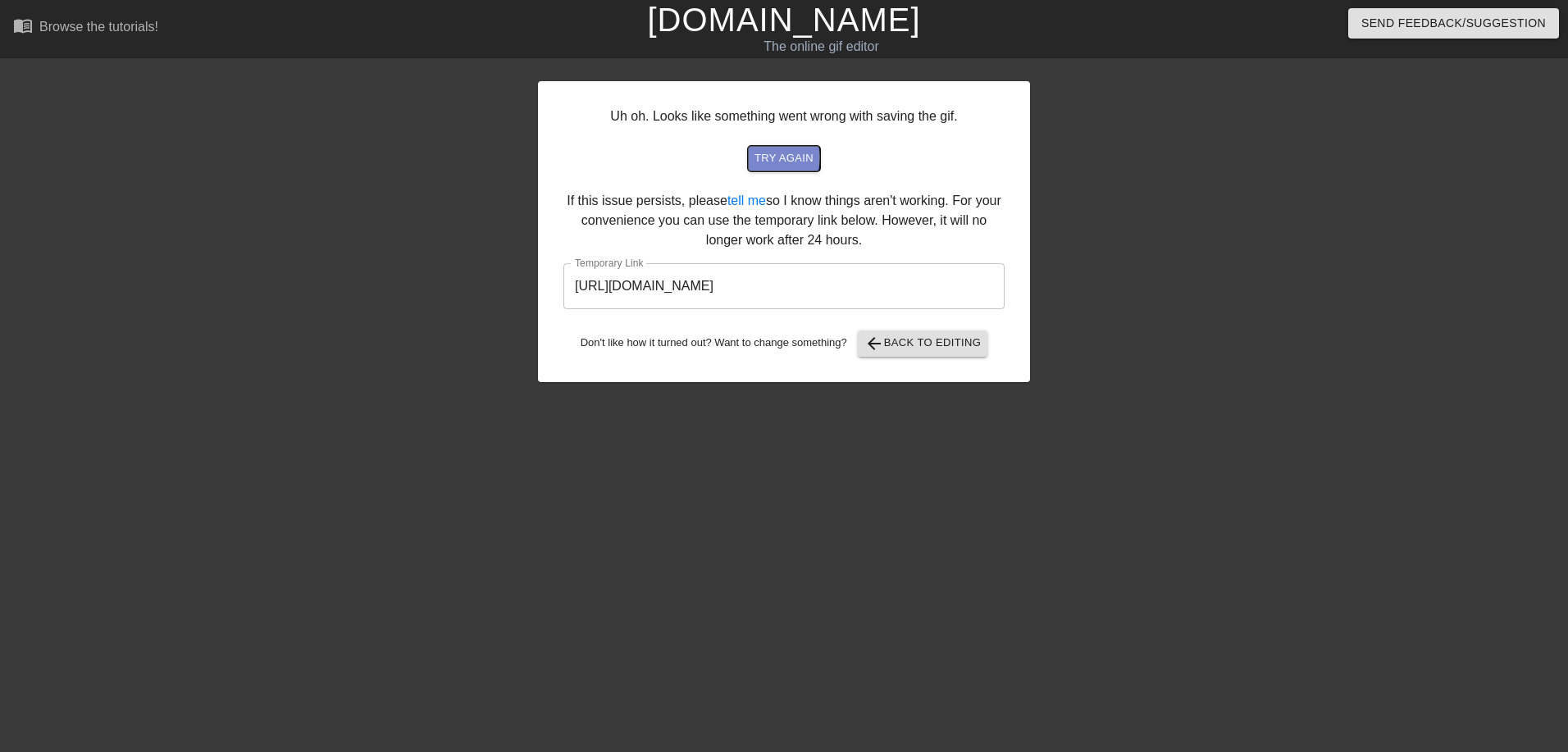
click at [778, 158] on span "try again" at bounding box center [784, 159] width 59 height 19
click at [908, 354] on button "arrow_back Back to Editing" at bounding box center [924, 344] width 131 height 26
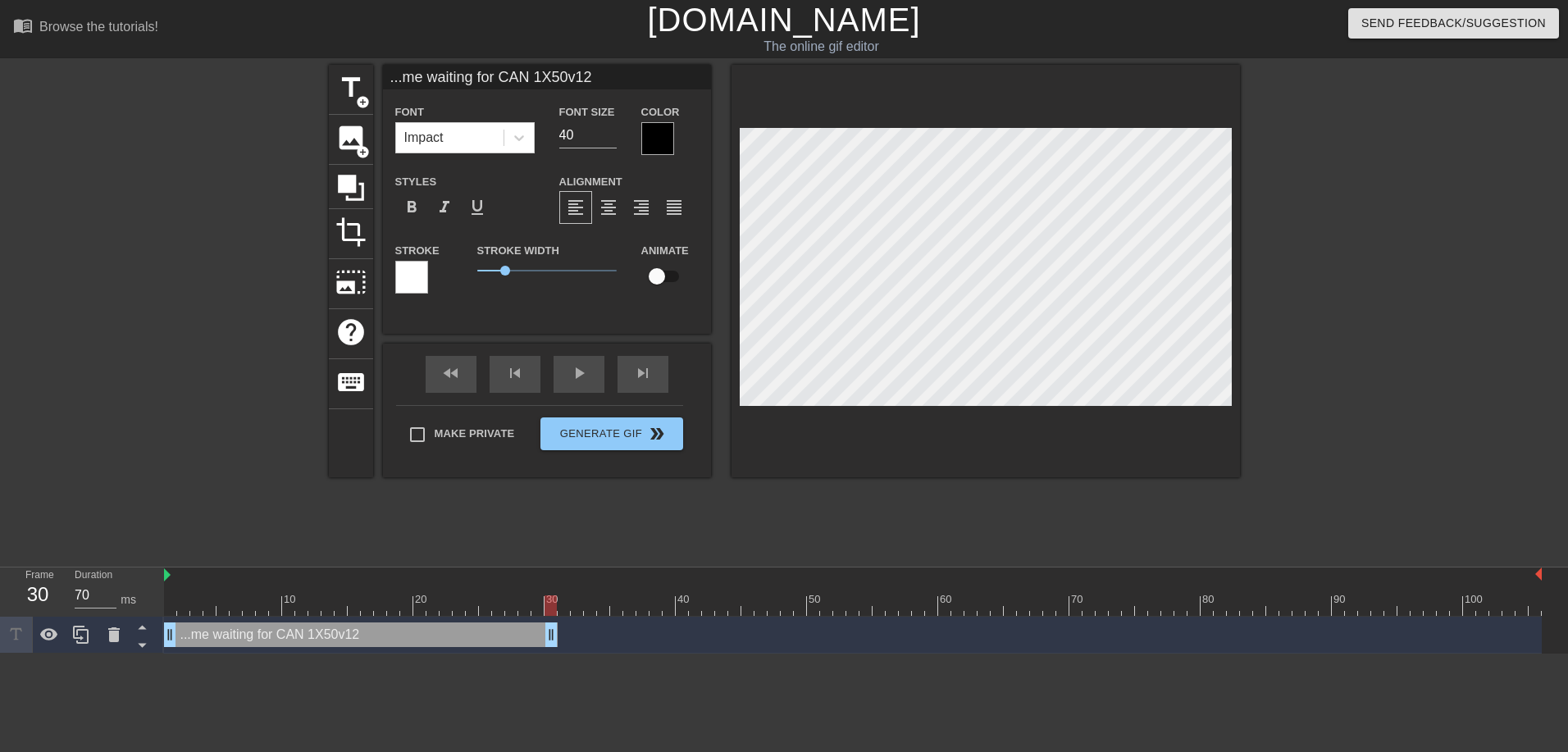
drag, startPoint x: 1537, startPoint y: 635, endPoint x: 549, endPoint y: 676, distance: 988.9
click at [549, 654] on html "menu_book Browse the tutorials! [DOMAIN_NAME] The online gif editor Send Feedba…" at bounding box center [784, 327] width 1568 height 654
click at [426, 142] on div "Impact" at bounding box center [424, 138] width 40 height 20
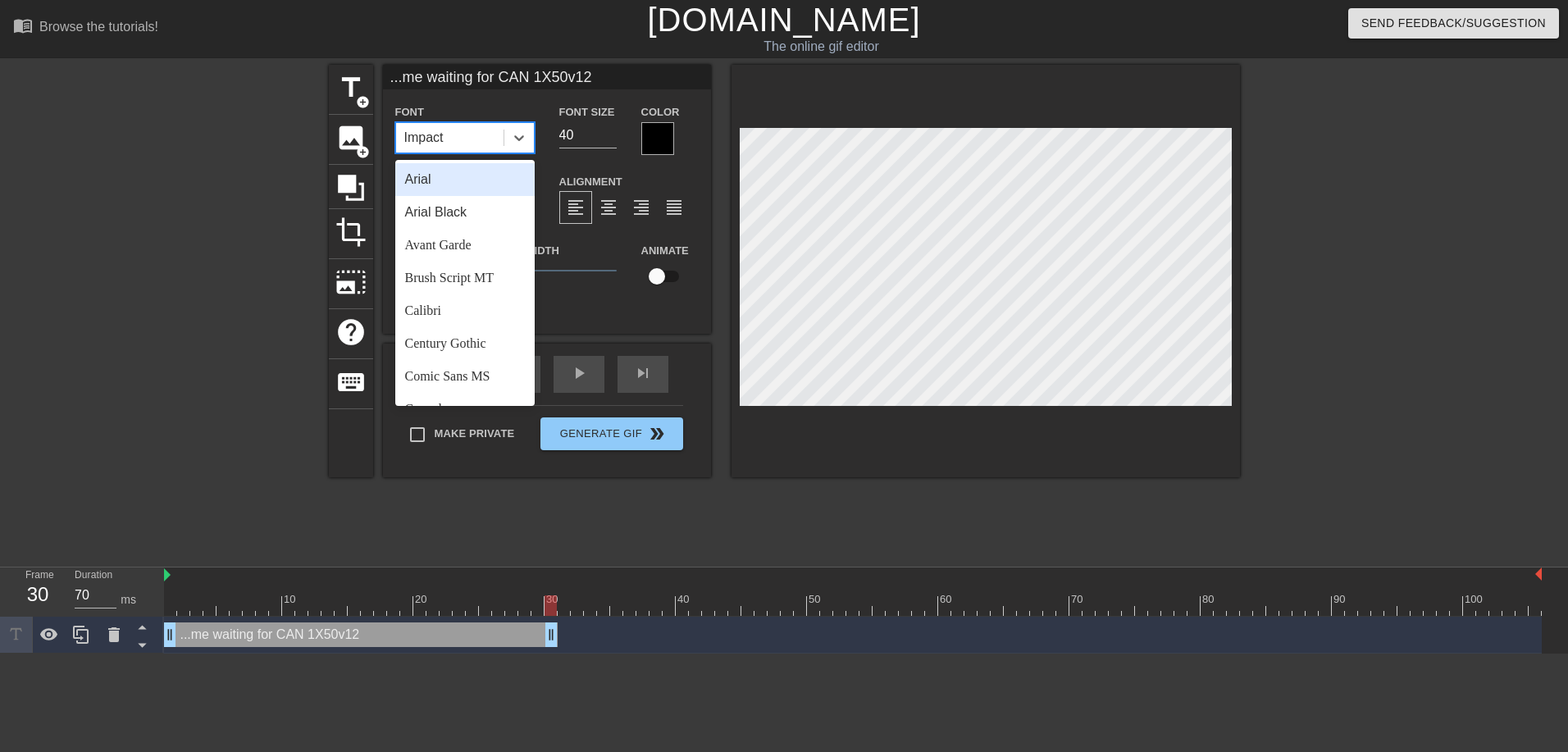
click at [440, 185] on div "Arial" at bounding box center [465, 179] width 140 height 33
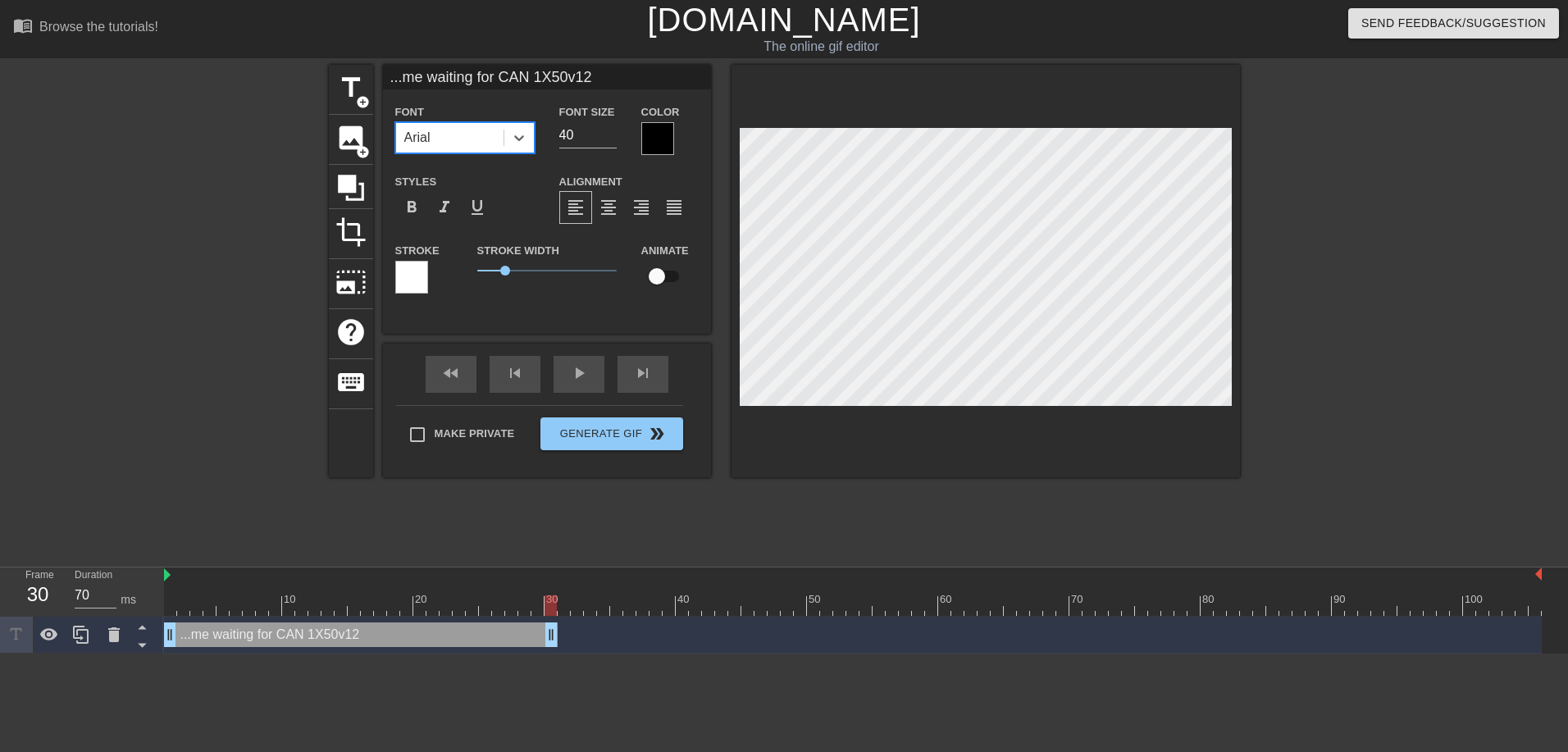
click at [446, 143] on div "Arial" at bounding box center [450, 138] width 107 height 30
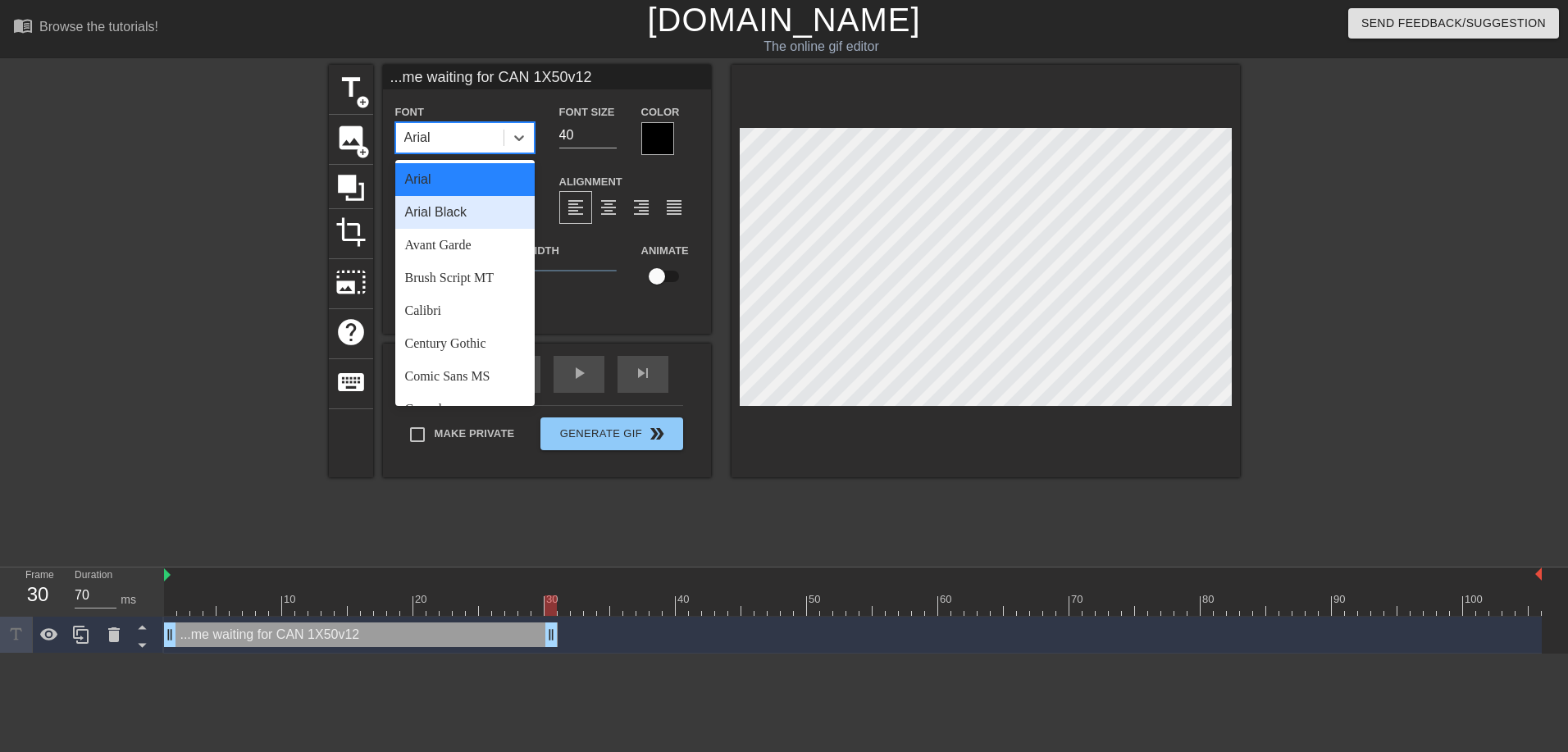
click at [447, 214] on div "Arial Black" at bounding box center [465, 212] width 140 height 33
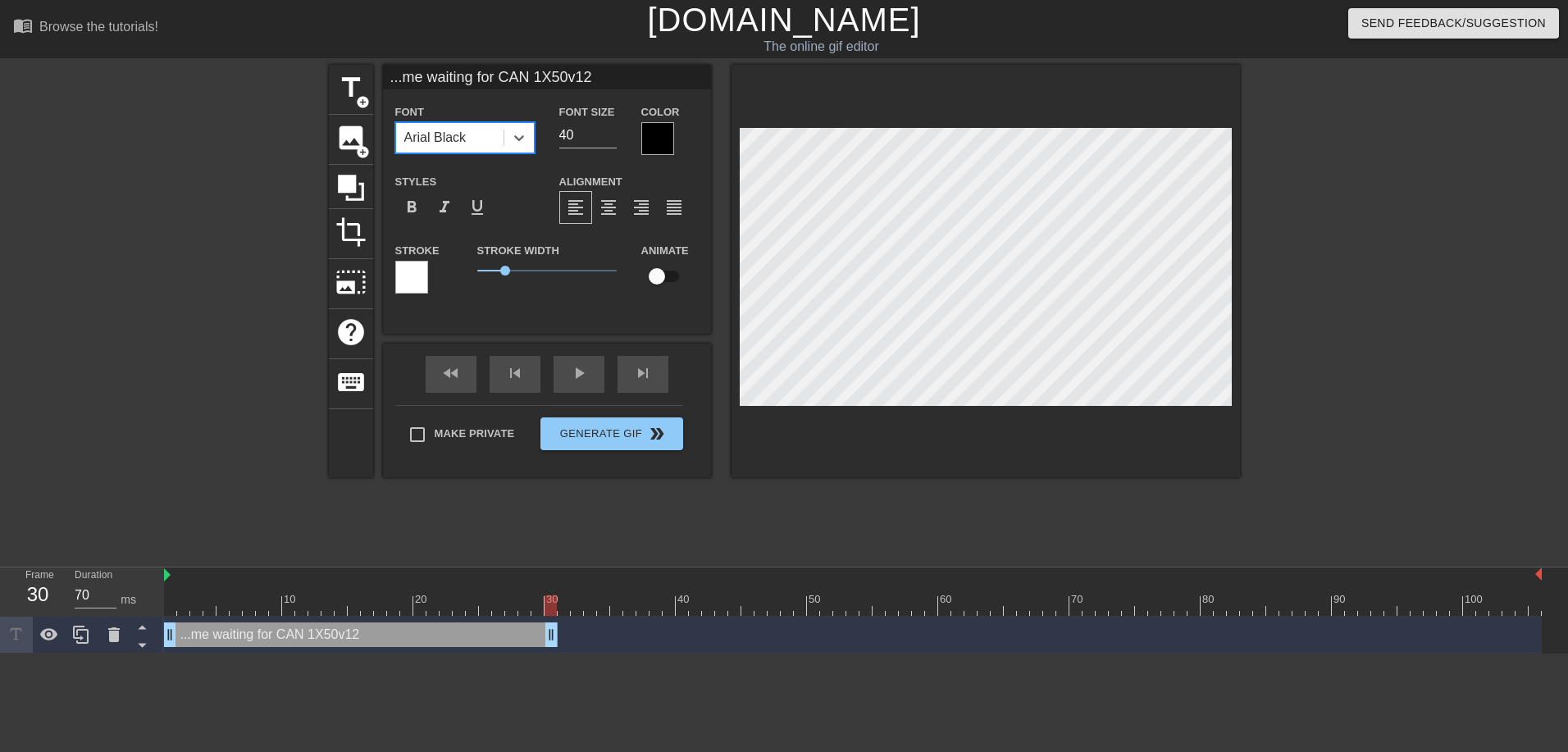
click at [653, 139] on div at bounding box center [657, 138] width 33 height 33
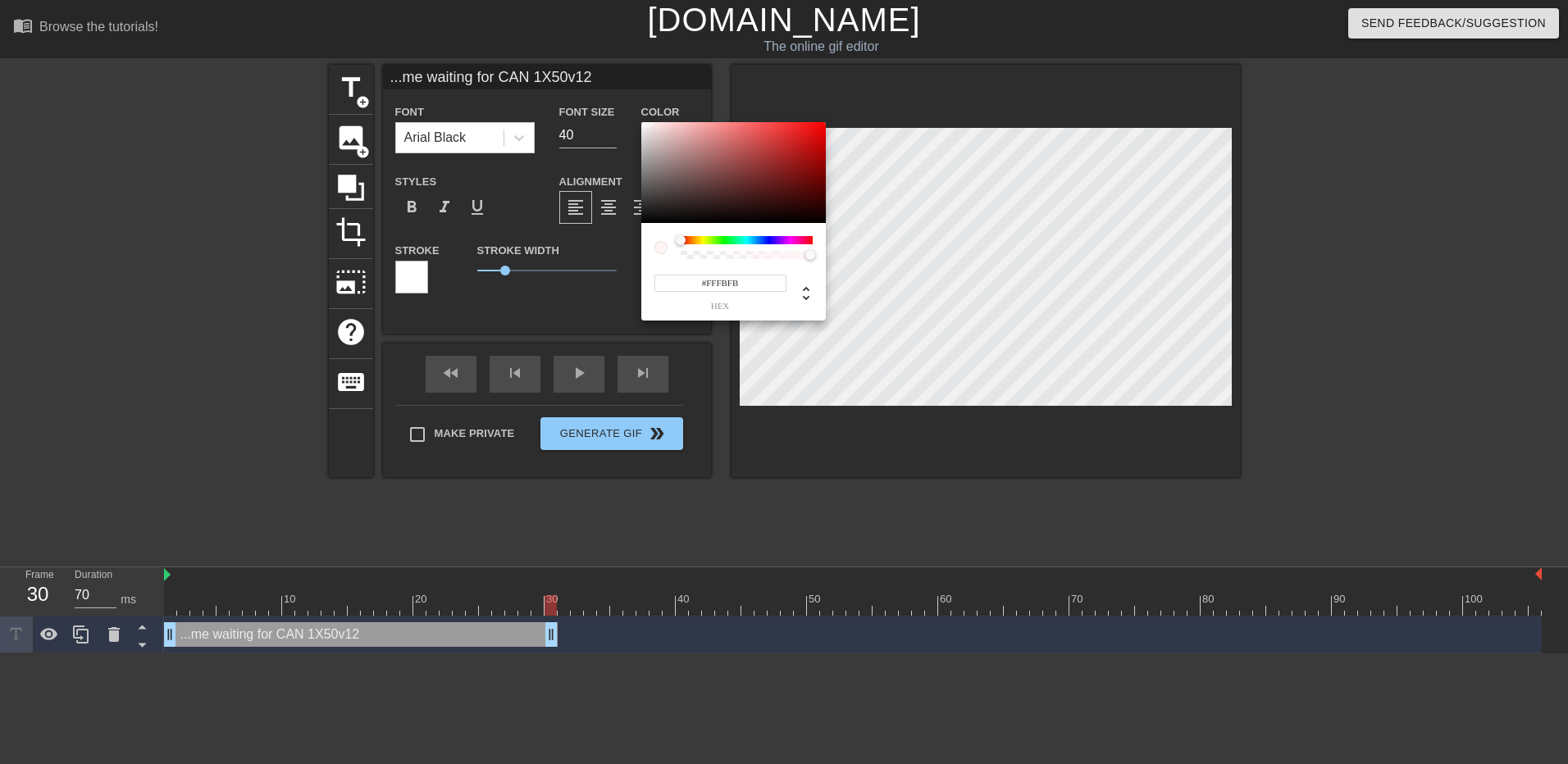
type input "#FFFFFF"
drag, startPoint x: 651, startPoint y: 125, endPoint x: 610, endPoint y: 104, distance: 46.1
click at [610, 104] on div "#FFFFFF hex" at bounding box center [784, 382] width 1568 height 764
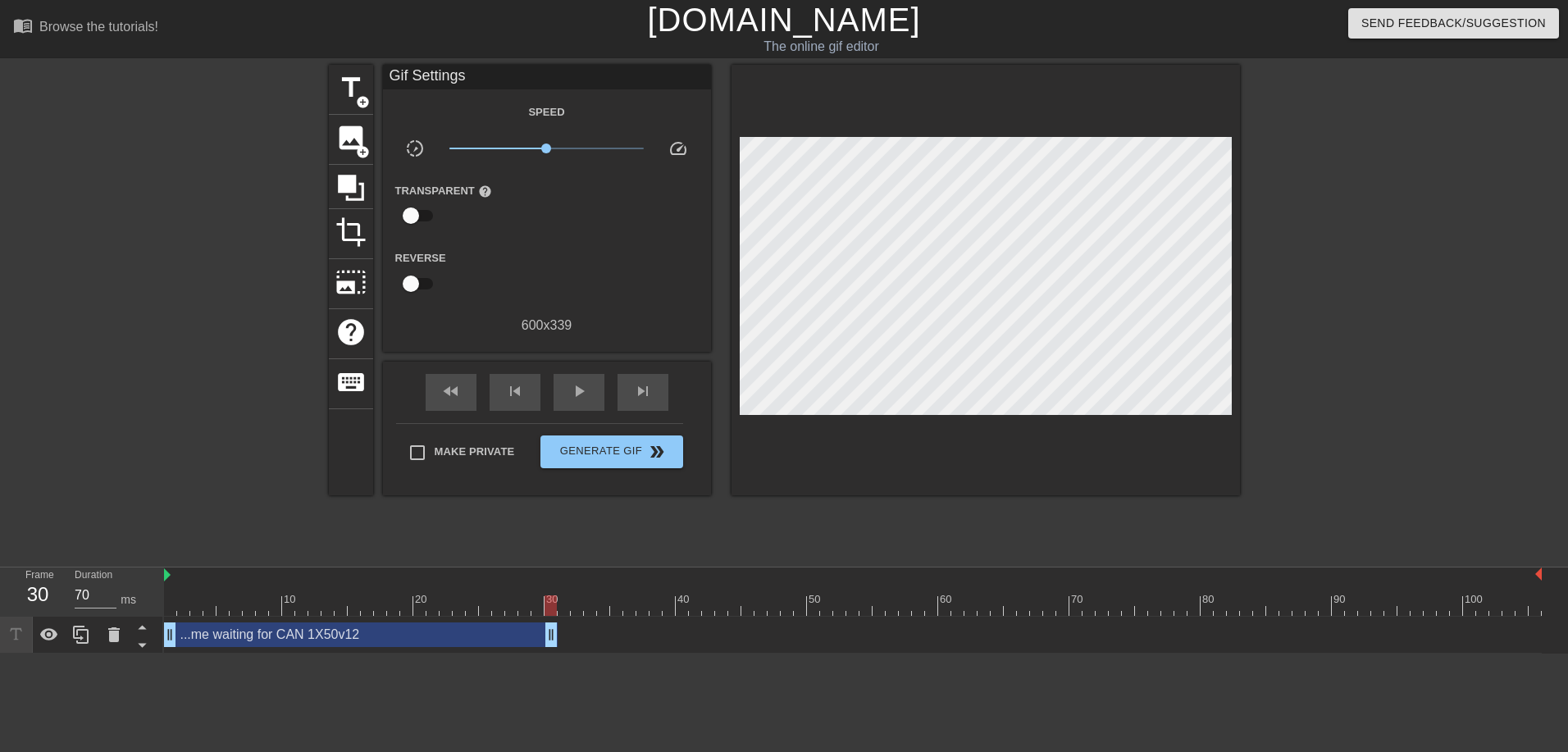
click at [455, 476] on div "Make Private Generate Gif double_arrow" at bounding box center [540, 455] width 287 height 64
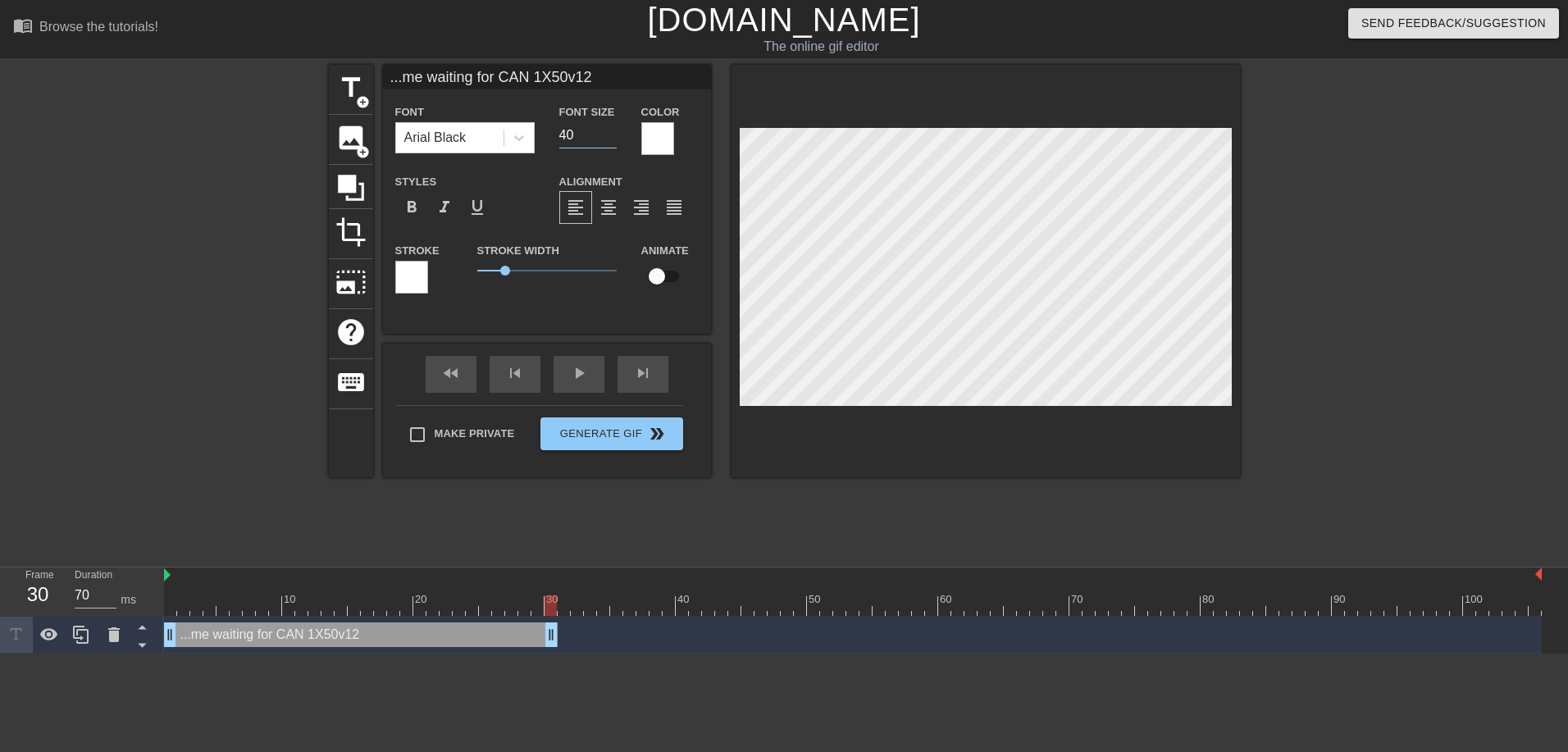
click at [575, 139] on input "40" at bounding box center [588, 135] width 57 height 26
click at [611, 137] on input "39" at bounding box center [588, 135] width 57 height 26
click at [611, 137] on input "38" at bounding box center [588, 135] width 57 height 26
click at [611, 137] on input "37" at bounding box center [588, 135] width 57 height 26
click at [611, 137] on input "36" at bounding box center [588, 135] width 57 height 26
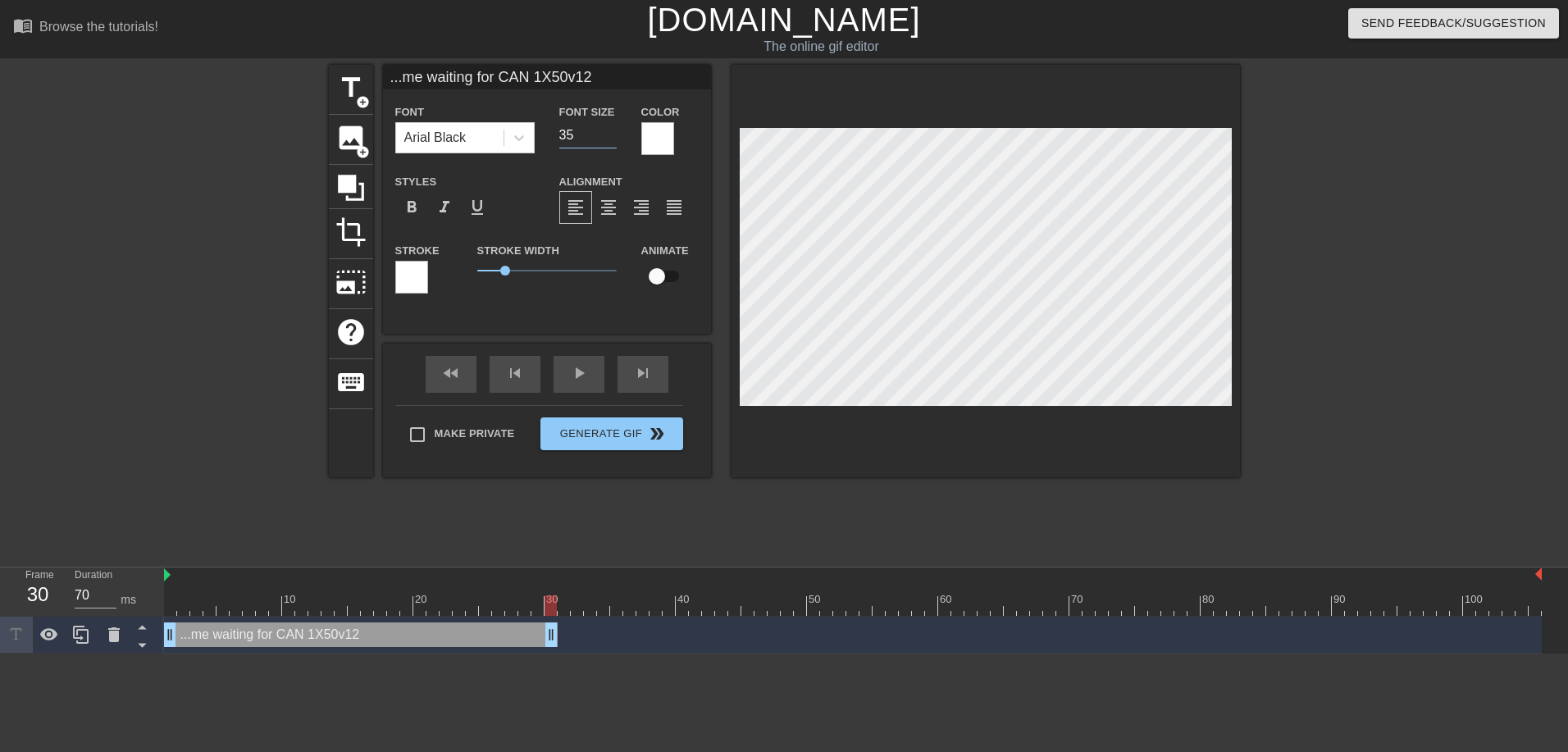
click at [611, 137] on input "35" at bounding box center [588, 135] width 57 height 26
click at [611, 137] on input "34" at bounding box center [588, 135] width 57 height 26
click at [611, 137] on input "33" at bounding box center [588, 135] width 57 height 26
click at [611, 137] on input "32" at bounding box center [588, 135] width 57 height 26
click at [611, 137] on input "31" at bounding box center [588, 135] width 57 height 26
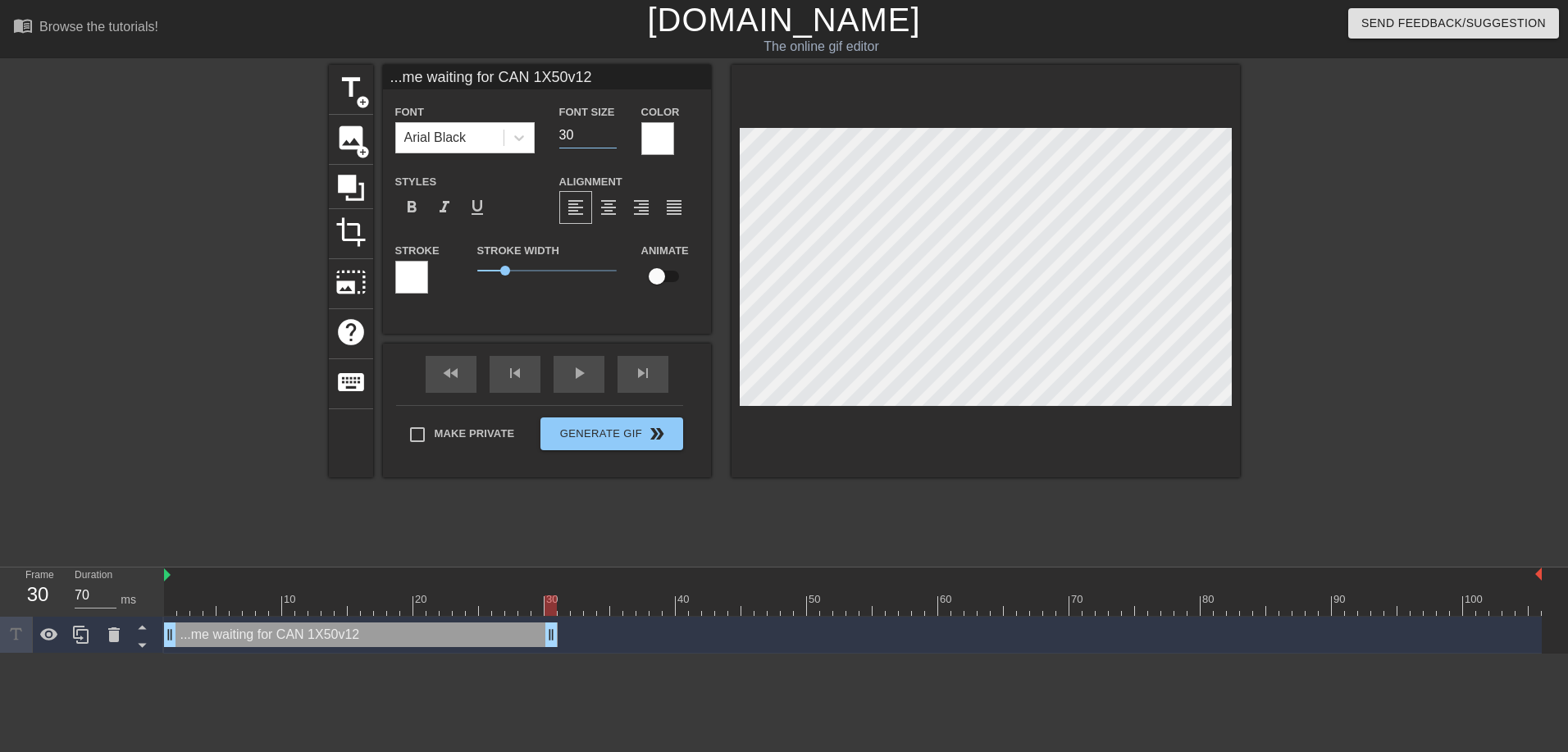
click at [611, 137] on input "30" at bounding box center [588, 135] width 57 height 26
click at [611, 137] on input "29" at bounding box center [588, 135] width 57 height 26
type input "30"
click at [611, 131] on input "30" at bounding box center [588, 135] width 57 height 26
click at [420, 279] on div at bounding box center [411, 276] width 33 height 33
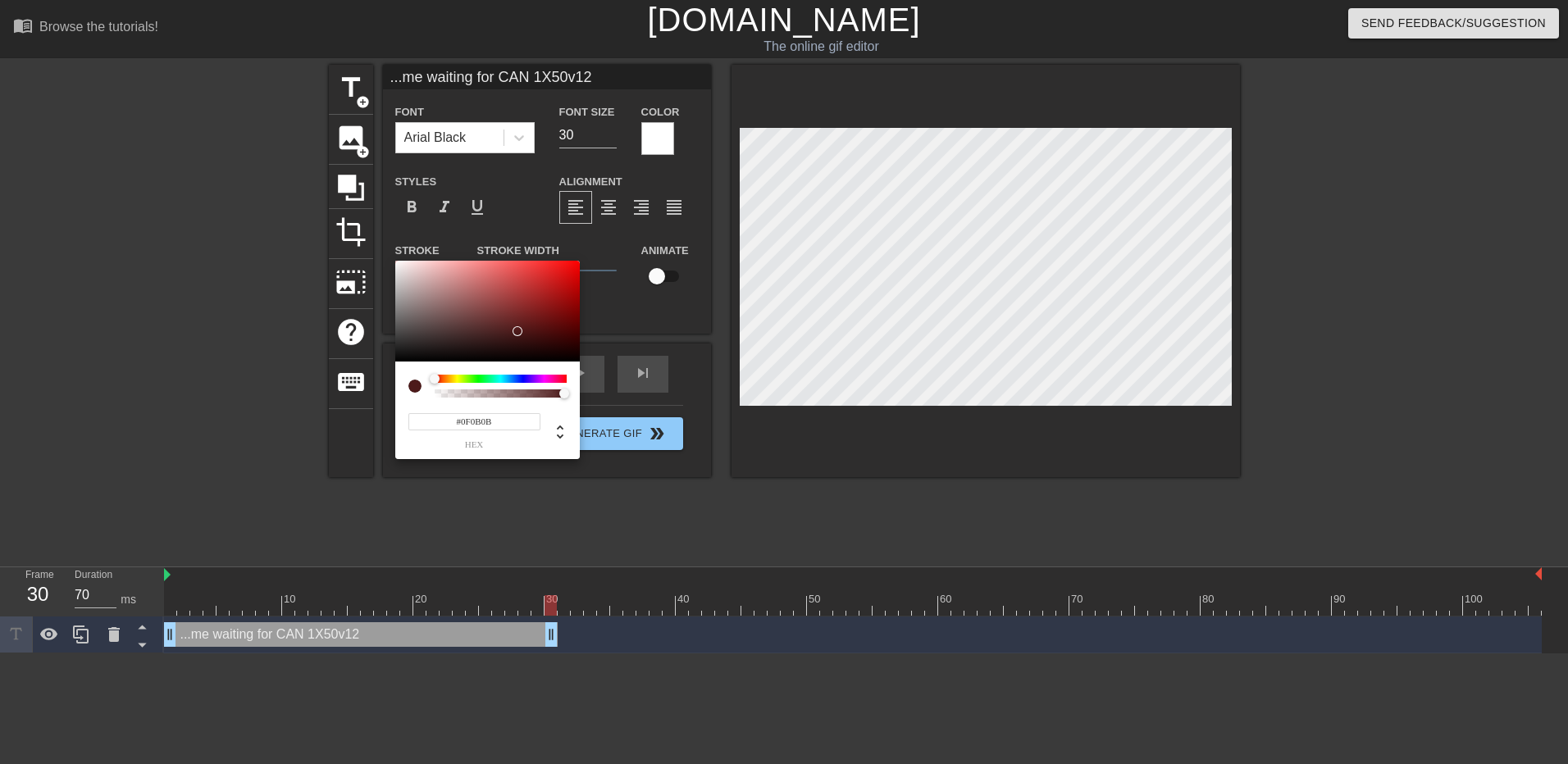
type input "#000000"
drag, startPoint x: 460, startPoint y: 350, endPoint x: 344, endPoint y: 387, distance: 121.8
click at [344, 387] on div "#000000 hex" at bounding box center [784, 382] width 1568 height 764
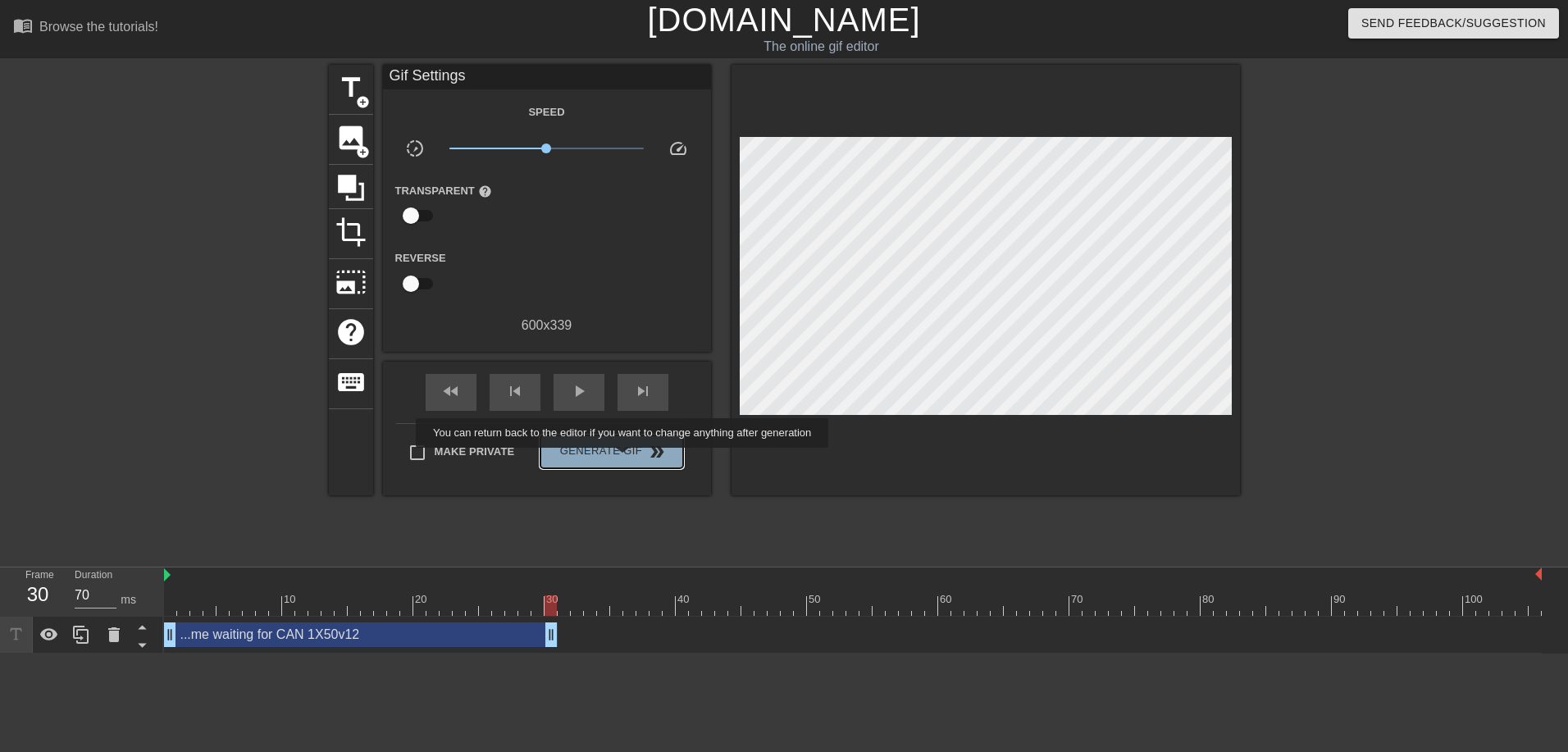
click at [624, 459] on span "Generate Gif double_arrow" at bounding box center [612, 452] width 129 height 20
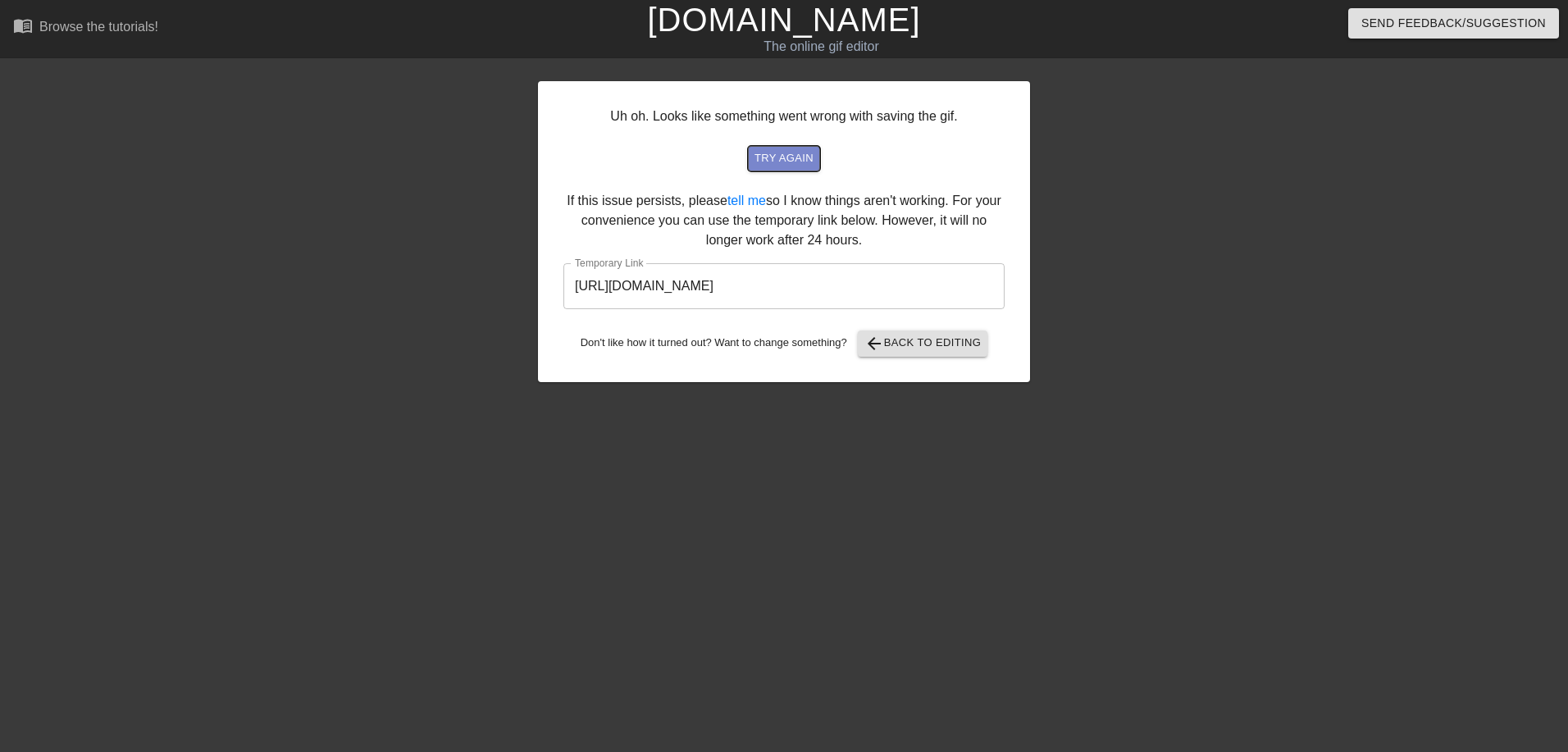
click at [782, 166] on span "try again" at bounding box center [784, 159] width 59 height 19
